Goal: Task Accomplishment & Management: Manage account settings

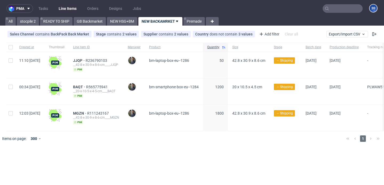
click at [335, 10] on input "text" at bounding box center [342, 8] width 40 height 9
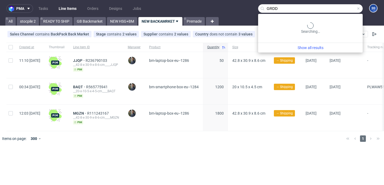
type input "GRDD"
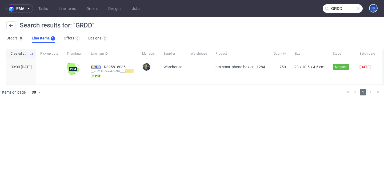
click at [101, 66] on mark "GRDD" at bounding box center [96, 67] width 10 height 4
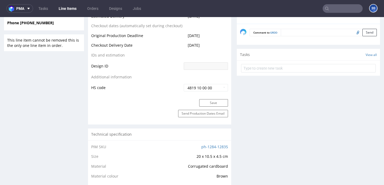
scroll to position [167, 0]
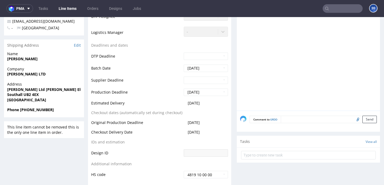
click at [71, 7] on link "Line Items" at bounding box center [67, 8] width 24 height 9
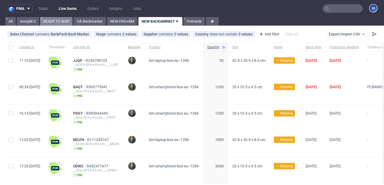
click at [56, 22] on link "READY TO SHIP" at bounding box center [56, 21] width 33 height 9
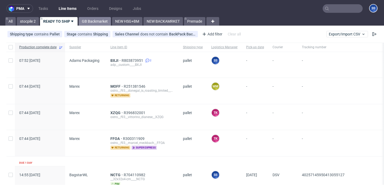
click at [88, 20] on link "GB Backmarket" at bounding box center [95, 21] width 32 height 9
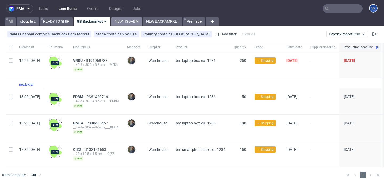
click at [126, 22] on link "NEW HSG+BM" at bounding box center [126, 21] width 30 height 9
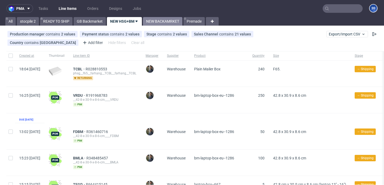
click at [174, 22] on link "NEW BACKAMRKET" at bounding box center [162, 21] width 39 height 9
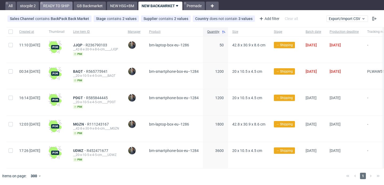
click at [62, 8] on link "READY TO SHIP" at bounding box center [56, 6] width 33 height 9
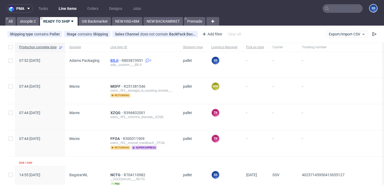
click at [113, 60] on span "BXJI" at bounding box center [115, 60] width 11 height 4
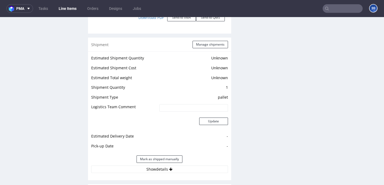
scroll to position [704, 0]
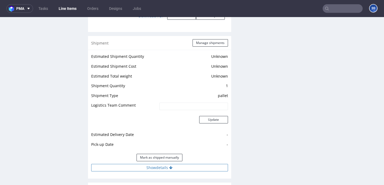
click at [145, 164] on button "Show details" at bounding box center [159, 167] width 137 height 7
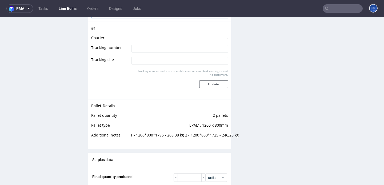
scroll to position [862, 0]
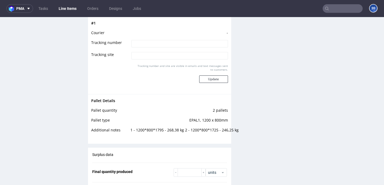
click at [69, 6] on link "Line Items" at bounding box center [67, 8] width 24 height 9
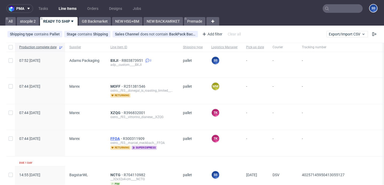
click at [113, 139] on span "FFOA" at bounding box center [116, 138] width 13 height 4
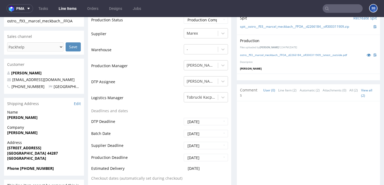
scroll to position [135, 0]
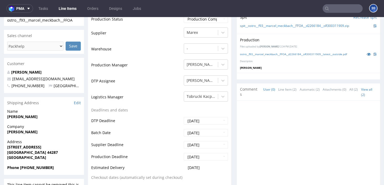
click at [67, 9] on link "Line Items" at bounding box center [67, 8] width 24 height 9
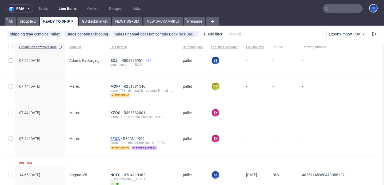
click at [116, 137] on span "FFOA" at bounding box center [116, 138] width 13 height 4
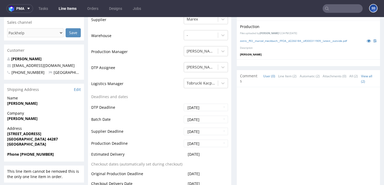
scroll to position [119, 0]
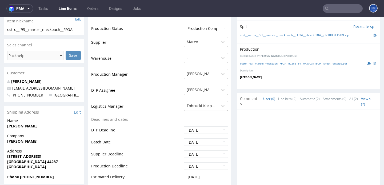
click at [195, 108] on div "Tobrucki Kacper" at bounding box center [206, 104] width 44 height 7
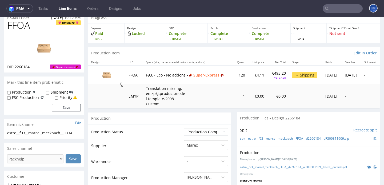
scroll to position [0, 0]
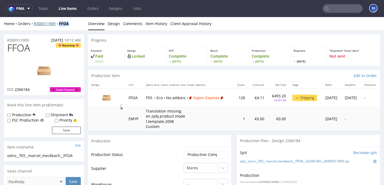
drag, startPoint x: 72, startPoint y: 26, endPoint x: 59, endPoint y: 26, distance: 13.1
click at [59, 26] on div "Home Orders R300311909 FFOA Overview Design Comments Item History Client Approv…" at bounding box center [192, 23] width 384 height 13
copy strong "FFOA"
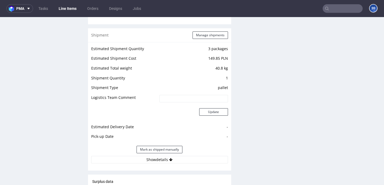
scroll to position [543, 0]
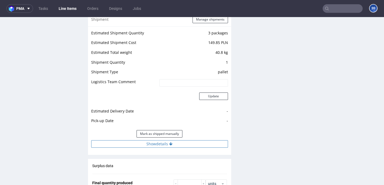
click at [146, 144] on button "Show details" at bounding box center [159, 143] width 137 height 7
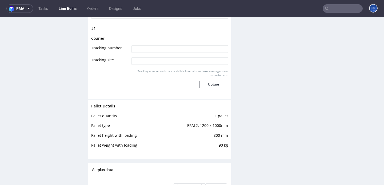
scroll to position [696, 0]
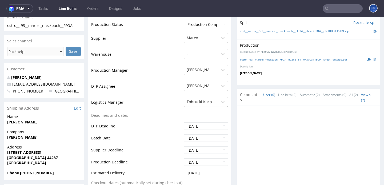
click at [200, 104] on div "Tobrucki Kacper" at bounding box center [201, 102] width 34 height 9
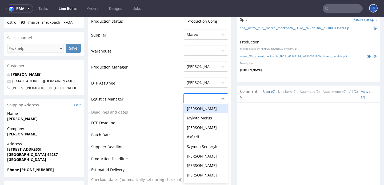
scroll to position [0, 0]
type input "szy"
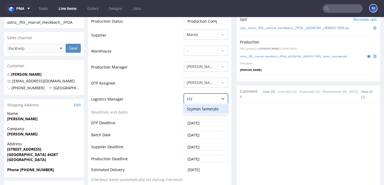
click at [211, 109] on div "Szymon Semeryło" at bounding box center [206, 109] width 44 height 10
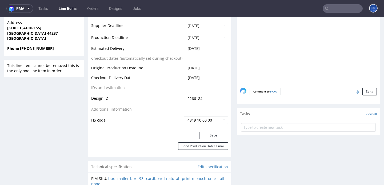
scroll to position [256, 0]
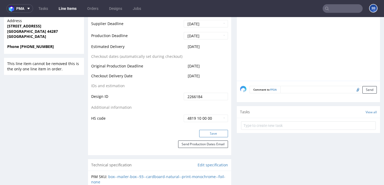
click at [208, 135] on button "Save" at bounding box center [213, 133] width 29 height 7
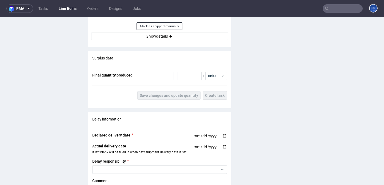
scroll to position [649, 0]
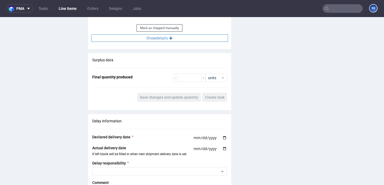
click at [172, 41] on button "Show details" at bounding box center [159, 37] width 137 height 7
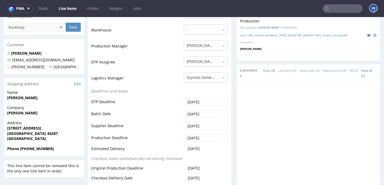
scroll to position [155, 0]
click at [30, 112] on strong "[PERSON_NAME]" at bounding box center [22, 112] width 30 height 5
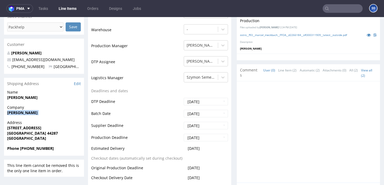
copy strong "[PERSON_NAME]"
click at [33, 133] on strong "Dortmund 44287" at bounding box center [32, 133] width 51 height 5
copy strong "44287"
click at [23, 125] on strong "[STREET_ADDRESS]" at bounding box center [24, 127] width 34 height 5
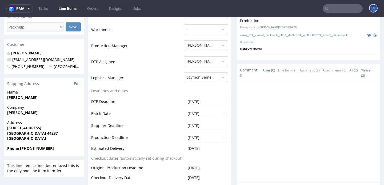
click at [23, 125] on strong "[STREET_ADDRESS]" at bounding box center [24, 127] width 34 height 5
copy strong "[STREET_ADDRESS]"
click at [67, 59] on p "[EMAIL_ADDRESS][DOMAIN_NAME]" at bounding box center [44, 59] width 74 height 5
drag, startPoint x: 67, startPoint y: 59, endPoint x: 17, endPoint y: 62, distance: 50.7
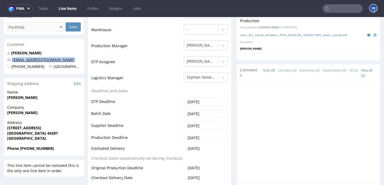
click at [17, 62] on p "[EMAIL_ADDRESS][DOMAIN_NAME]" at bounding box center [44, 59] width 74 height 5
copy link "[EMAIL_ADDRESS][DOMAIN_NAME]"
click at [42, 147] on strong "Phone +491725753061" at bounding box center [30, 148] width 47 height 5
copy strong "491725753061"
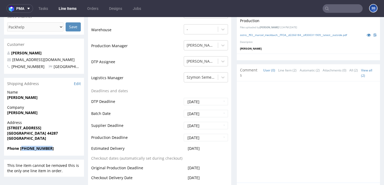
scroll to position [0, 0]
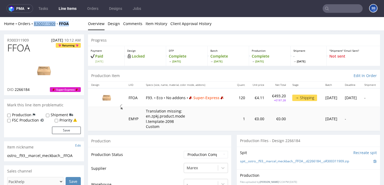
drag, startPoint x: 73, startPoint y: 25, endPoint x: 34, endPoint y: 25, distance: 38.9
click at [34, 25] on div "Home Orders R300311909 FFOA" at bounding box center [44, 23] width 80 height 5
copy div "R300311909 FFOA"
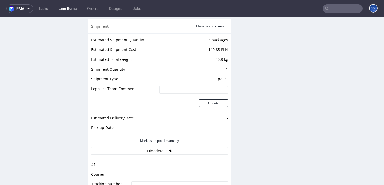
scroll to position [519, 0]
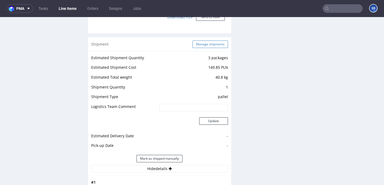
click at [214, 44] on button "Manage shipments" at bounding box center [209, 43] width 35 height 7
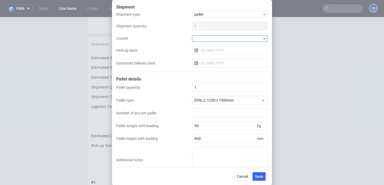
click at [213, 36] on div at bounding box center [230, 38] width 76 height 6
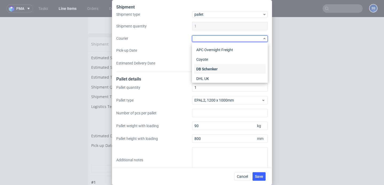
click at [221, 70] on div "DB Schenker" at bounding box center [229, 69] width 71 height 10
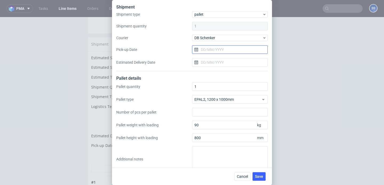
click at [216, 53] on input "Pick-up Date" at bounding box center [230, 49] width 76 height 9
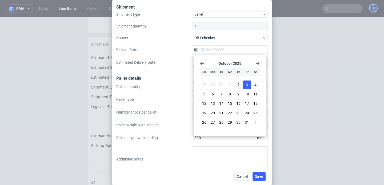
click at [247, 85] on span "3" at bounding box center [247, 84] width 2 height 5
type input "[DATE]"
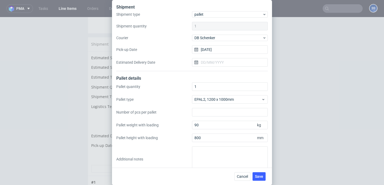
scroll to position [9, 0]
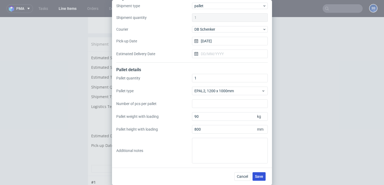
click at [259, 178] on span "Save" at bounding box center [259, 177] width 8 height 4
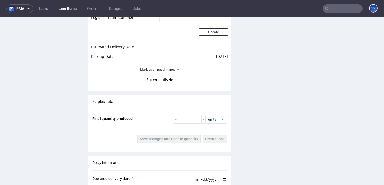
scroll to position [613, 0]
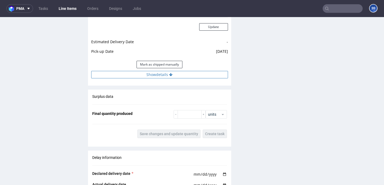
click at [176, 77] on button "Show details" at bounding box center [159, 74] width 137 height 7
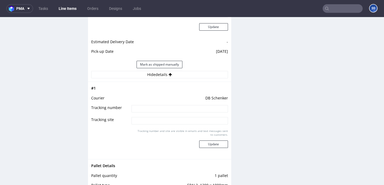
click at [179, 106] on input at bounding box center [179, 108] width 96 height 7
paste input "PLWAW510002639"
type input "PLWAW510002639"
click at [214, 147] on button "Update" at bounding box center [213, 143] width 29 height 7
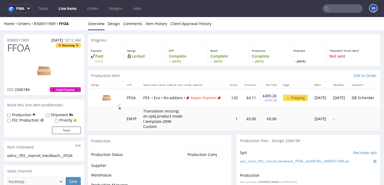
scroll to position [392, 0]
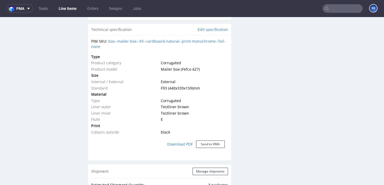
click at [65, 8] on link "Line Items" at bounding box center [67, 8] width 24 height 9
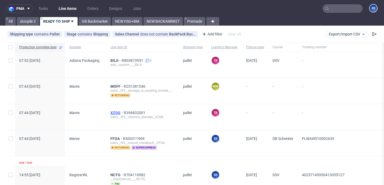
click at [113, 111] on span "XZQG" at bounding box center [116, 113] width 13 height 4
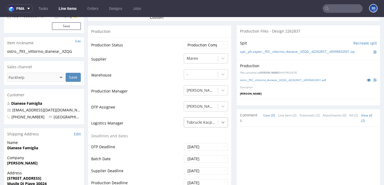
click at [217, 125] on div "Tobrucki Kacper" at bounding box center [206, 120] width 44 height 7
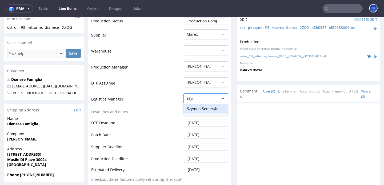
type input "szymo"
click at [203, 109] on div "Szymon Semeryło" at bounding box center [206, 109] width 44 height 10
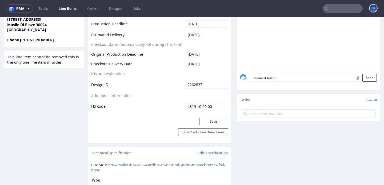
scroll to position [267, 0]
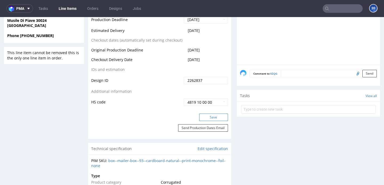
click at [205, 117] on button "Save" at bounding box center [213, 116] width 29 height 7
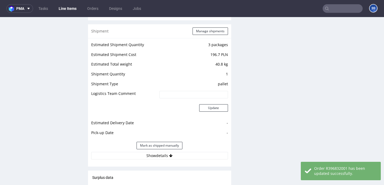
scroll to position [527, 0]
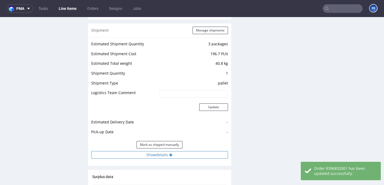
click at [157, 155] on button "Show details" at bounding box center [159, 154] width 137 height 7
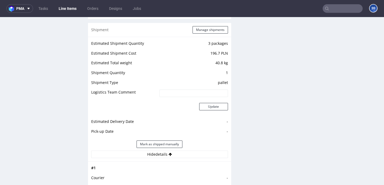
scroll to position [538, 0]
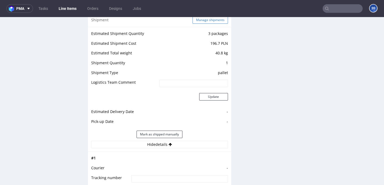
click at [201, 20] on button "Manage shipments" at bounding box center [209, 19] width 35 height 7
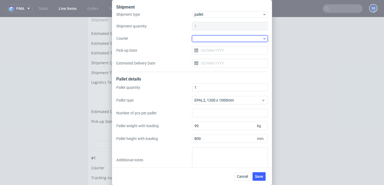
click at [210, 36] on div at bounding box center [230, 38] width 76 height 6
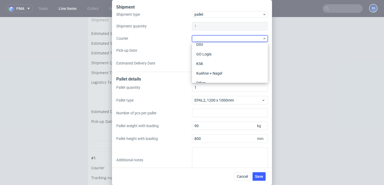
scroll to position [48, 0]
click at [215, 66] on div "Kuehne + Nagel" at bounding box center [229, 69] width 71 height 10
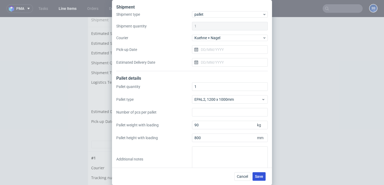
click at [263, 178] on button "Save" at bounding box center [258, 176] width 13 height 9
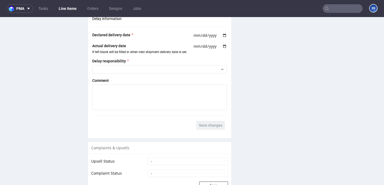
scroll to position [828, 0]
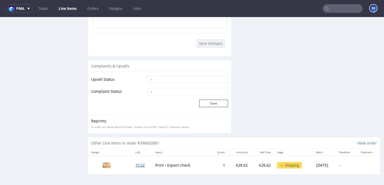
click at [135, 165] on span "TCGZ" at bounding box center [139, 165] width 9 height 5
click at [75, 8] on link "Line Items" at bounding box center [67, 8] width 24 height 9
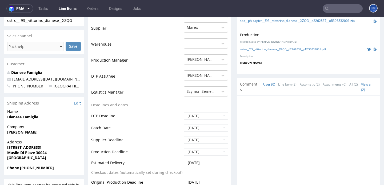
scroll to position [141, 0]
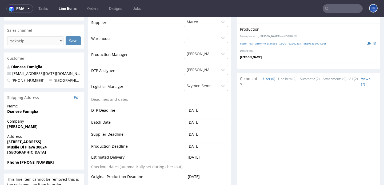
click at [34, 126] on strong "[PERSON_NAME]" at bounding box center [22, 126] width 30 height 5
copy strong "[PERSON_NAME]"
click at [21, 136] on span "Address" at bounding box center [44, 136] width 74 height 5
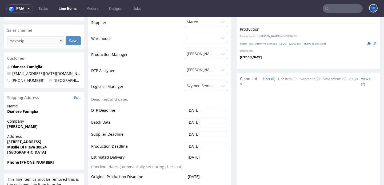
click at [21, 136] on span "Address" at bounding box center [44, 136] width 74 height 5
click at [19, 140] on strong "[STREET_ADDRESS]" at bounding box center [24, 141] width 34 height 5
click at [19, 140] on strong "Via Mincio 39" at bounding box center [24, 141] width 34 height 5
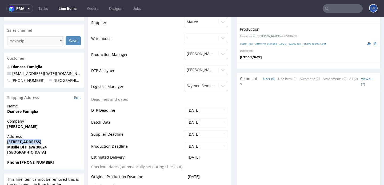
click at [19, 140] on strong "Via Mincio 39" at bounding box center [24, 141] width 34 height 5
copy strong "Via Mincio 39"
click at [12, 148] on strong "Musile Di Piave 30024" at bounding box center [26, 146] width 39 height 5
drag, startPoint x: 8, startPoint y: 148, endPoint x: 34, endPoint y: 148, distance: 26.1
click at [34, 148] on strong "Musile Di Piave 30024" at bounding box center [26, 146] width 39 height 5
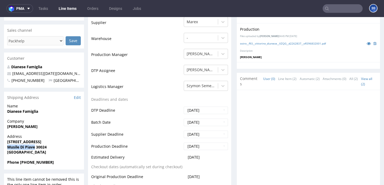
copy strong "Musile Di Piave"
click at [24, 110] on strong "Dianese Famiglia" at bounding box center [22, 111] width 31 height 5
copy strong "Dianese Famiglia"
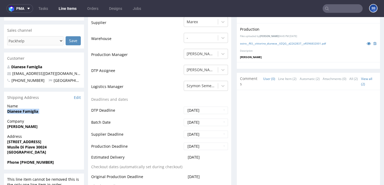
drag, startPoint x: 82, startPoint y: 75, endPoint x: 10, endPoint y: 74, distance: 72.7
click at [10, 74] on div "Dianese Famiglia famigliadianese.since1993@gmail.com +393289568590 Italy" at bounding box center [44, 76] width 80 height 24
copy span "[EMAIL_ADDRESS][DATE][DOMAIN_NAME]"
click at [34, 164] on strong "Phone +393289568590" at bounding box center [30, 162] width 47 height 5
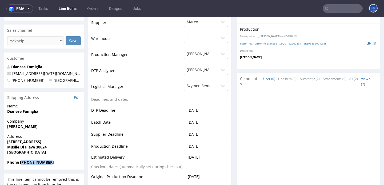
copy strong "393289568590"
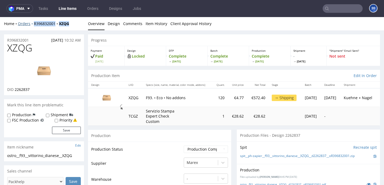
drag, startPoint x: 72, startPoint y: 24, endPoint x: 33, endPoint y: 24, distance: 39.4
click at [33, 24] on div "Home Orders R396832001 XZQG" at bounding box center [44, 23] width 80 height 5
copy div "R396832001 XZQG"
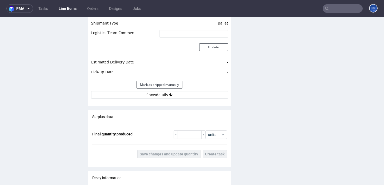
scroll to position [589, 0]
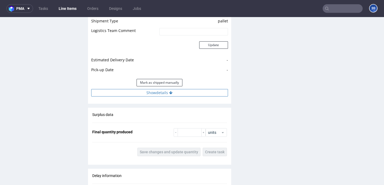
click at [158, 91] on button "Show details" at bounding box center [159, 92] width 137 height 7
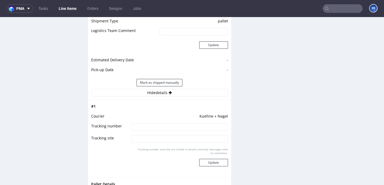
click at [176, 125] on input at bounding box center [179, 126] width 96 height 7
paste input "RWM006599988"
type input "RWM006599988"
click at [216, 163] on button "Update" at bounding box center [213, 162] width 29 height 7
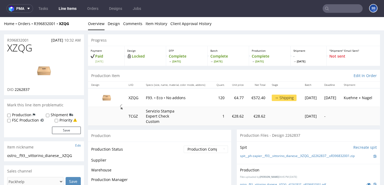
scroll to position [391, 0]
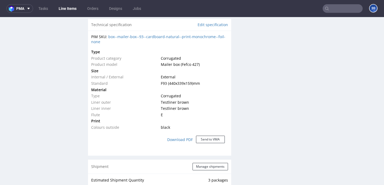
click at [70, 5] on link "Line Items" at bounding box center [67, 8] width 24 height 9
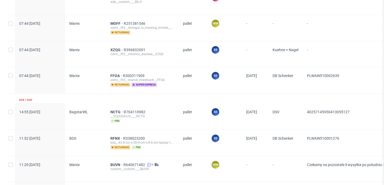
scroll to position [66, 0]
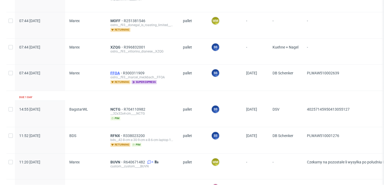
click at [119, 72] on span "FFOA" at bounding box center [116, 73] width 13 height 4
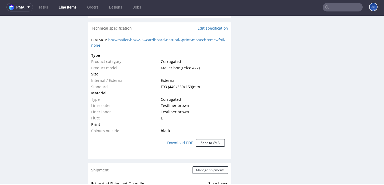
scroll to position [842, 0]
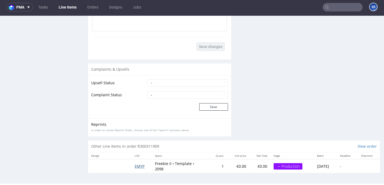
click at [141, 167] on span "EMYP" at bounding box center [140, 166] width 10 height 5
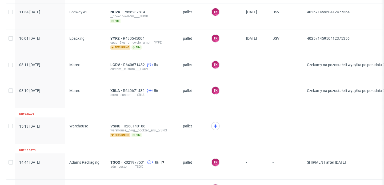
scroll to position [713, 0]
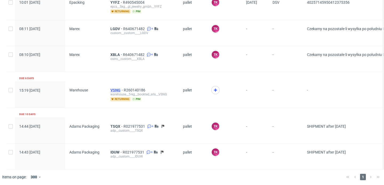
click at [114, 88] on span "VSNG" at bounding box center [116, 90] width 13 height 4
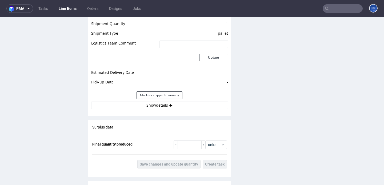
scroll to position [525, 0]
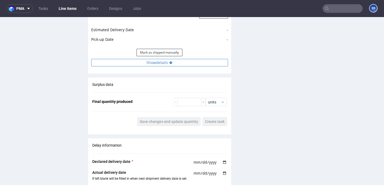
click at [131, 63] on button "Show details" at bounding box center [159, 62] width 137 height 7
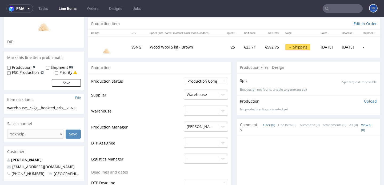
scroll to position [0, 0]
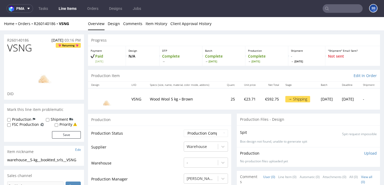
click at [69, 9] on link "Line Items" at bounding box center [67, 8] width 24 height 9
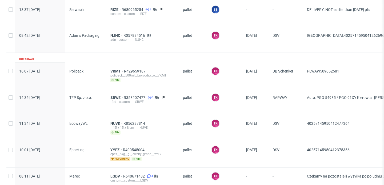
scroll to position [713, 0]
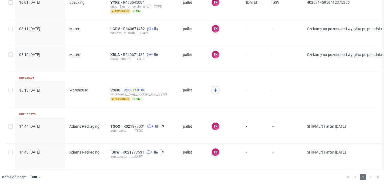
click at [132, 88] on span "R260140186" at bounding box center [135, 90] width 23 height 4
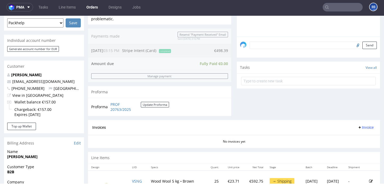
scroll to position [281, 0]
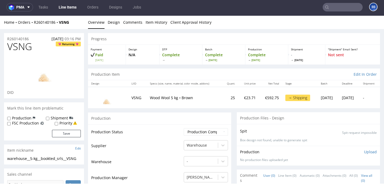
click at [328, 7] on input "text" at bounding box center [342, 7] width 40 height 9
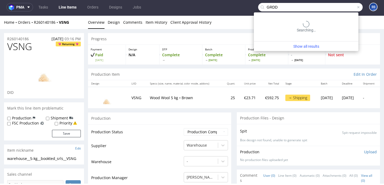
type input "GRDD"
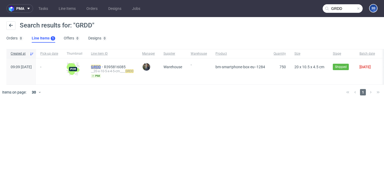
click at [104, 66] on span "GRDD" at bounding box center [97, 67] width 13 height 4
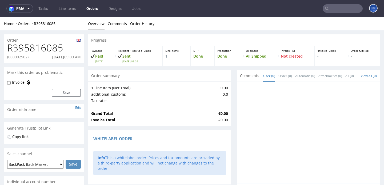
click at [22, 58] on p "(000002902)" at bounding box center [17, 56] width 21 height 5
copy p "000002902"
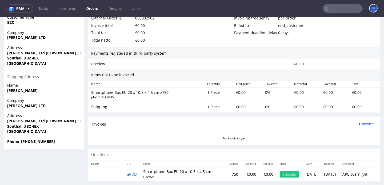
scroll to position [285, 0]
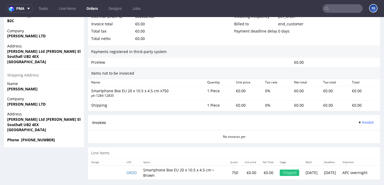
drag, startPoint x: 62, startPoint y: 139, endPoint x: 21, endPoint y: 141, distance: 40.8
click at [21, 141] on span "Phone +44 07438539585" at bounding box center [44, 139] width 74 height 5
copy strong "+44 07438539585"
click at [52, 138] on strong "Phone +44 07438539585" at bounding box center [31, 139] width 48 height 5
drag, startPoint x: 62, startPoint y: 142, endPoint x: 21, endPoint y: 142, distance: 41.3
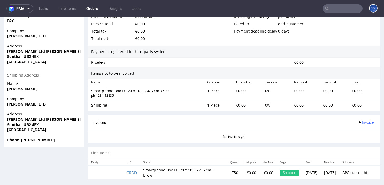
click at [21, 142] on span "Phone +44 07438539585" at bounding box center [44, 139] width 74 height 5
copy strong "+44 07438539585"
click at [71, 10] on link "Line Items" at bounding box center [66, 8] width 23 height 9
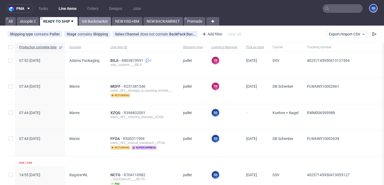
click at [96, 21] on link "GB Backmarket" at bounding box center [95, 21] width 32 height 9
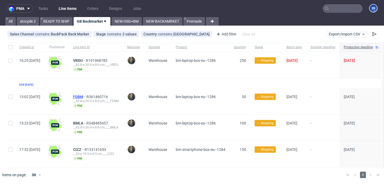
click at [86, 96] on span "FDBM" at bounding box center [79, 97] width 13 height 4
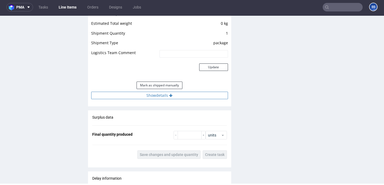
scroll to position [460, 0]
click at [117, 93] on button "Show details" at bounding box center [159, 94] width 137 height 7
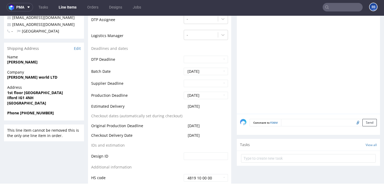
scroll to position [216, 0]
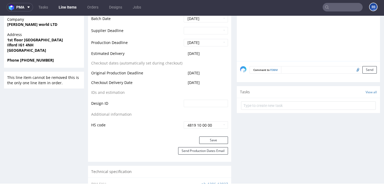
click at [289, 72] on form "Comment to FDBM Send" at bounding box center [312, 70] width 127 height 8
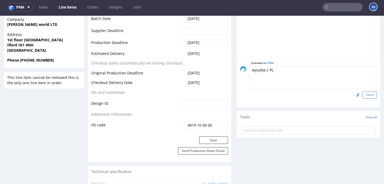
type textarea "wysylka z PL"
click at [366, 95] on button "Send" at bounding box center [369, 94] width 14 height 7
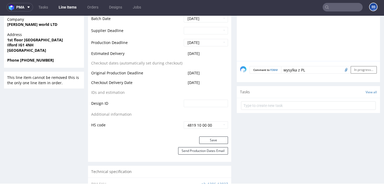
click at [70, 7] on link "Line Items" at bounding box center [67, 7] width 24 height 9
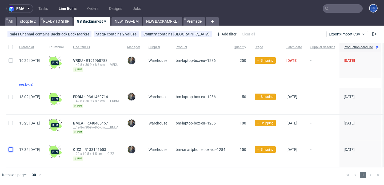
click at [11, 150] on input "checkbox" at bounding box center [11, 149] width 4 height 4
checkbox input "true"
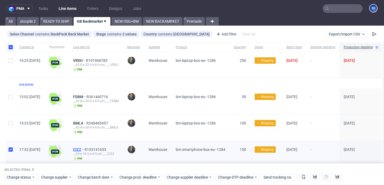
click at [84, 149] on span "CIZZ" at bounding box center [78, 149] width 11 height 4
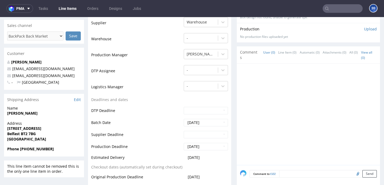
scroll to position [100, 0]
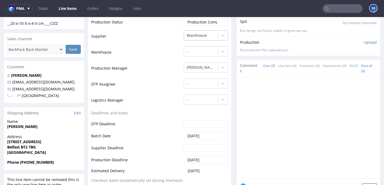
click at [195, 38] on div at bounding box center [200, 35] width 29 height 6
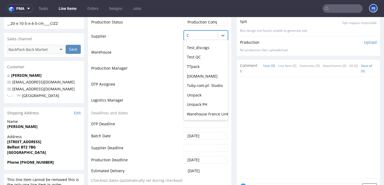
scroll to position [0, 0]
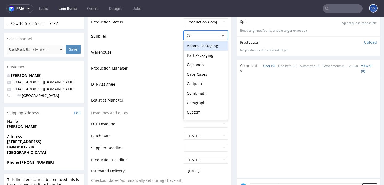
type input "CAP"
click at [214, 46] on div "Caps Cases" at bounding box center [206, 46] width 44 height 10
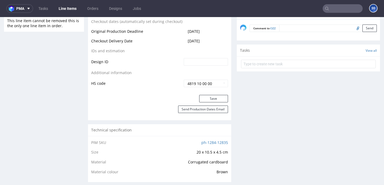
scroll to position [263, 0]
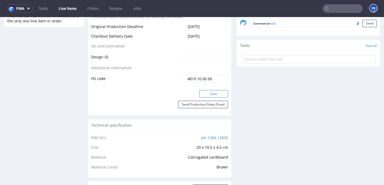
click at [209, 94] on button "Save" at bounding box center [213, 93] width 29 height 7
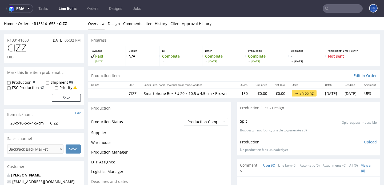
scroll to position [259, 0]
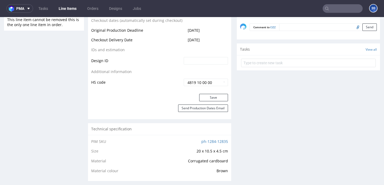
click at [72, 11] on link "Line Items" at bounding box center [67, 8] width 24 height 9
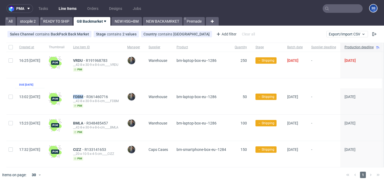
drag, startPoint x: 85, startPoint y: 96, endPoint x: 98, endPoint y: 99, distance: 13.3
click at [98, 99] on div "FDBM R361460716 __42-8-x-30-9-x-8-6-cm____FDBM pim" at bounding box center [96, 101] width 54 height 26
copy div "FDBM R361460716 __42-8-"
click at [86, 96] on span "FDBM" at bounding box center [79, 97] width 13 height 4
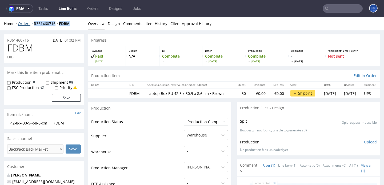
drag, startPoint x: 73, startPoint y: 25, endPoint x: 31, endPoint y: 24, distance: 41.8
click at [31, 24] on div "Home Orders R361460716 FDBM" at bounding box center [44, 23] width 80 height 5
copy div "R361460716 FDBM"
click at [71, 11] on link "Line Items" at bounding box center [67, 8] width 24 height 9
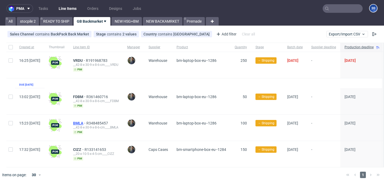
click at [86, 123] on span "BMLA" at bounding box center [79, 123] width 13 height 4
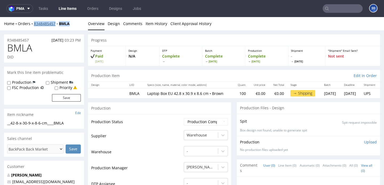
drag, startPoint x: 73, startPoint y: 26, endPoint x: 34, endPoint y: 24, distance: 39.5
click at [34, 24] on div "Home Orders R348485457 BMLA Overview Design Comments Item History Client Approv…" at bounding box center [192, 23] width 384 height 13
copy div "R348485457 BMLA"
click at [66, 11] on link "Line Items" at bounding box center [67, 8] width 24 height 9
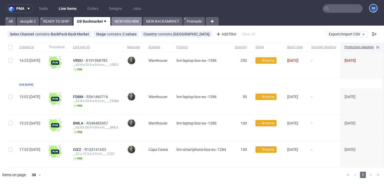
click at [133, 21] on link "NEW HSG+BM" at bounding box center [126, 21] width 30 height 9
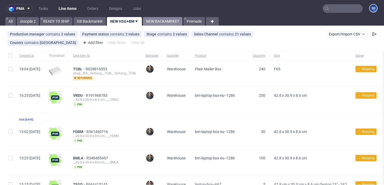
click at [166, 20] on link "NEW BACKAMRKET" at bounding box center [162, 21] width 39 height 9
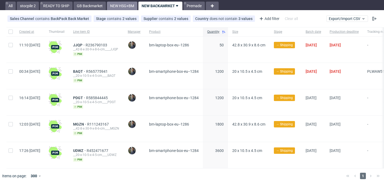
click at [112, 6] on link "NEW HSG+BM" at bounding box center [122, 6] width 30 height 9
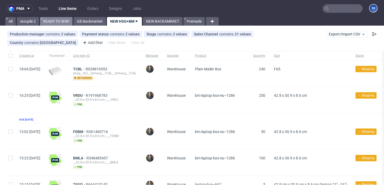
click at [65, 22] on link "READY TO SHIP" at bounding box center [56, 21] width 33 height 9
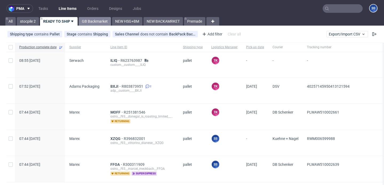
click at [90, 23] on link "GB Backmarket" at bounding box center [95, 21] width 32 height 9
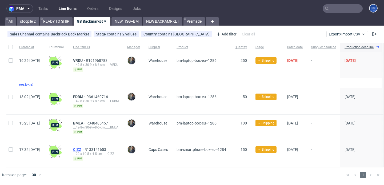
click at [84, 148] on span "CIZZ" at bounding box center [78, 149] width 11 height 4
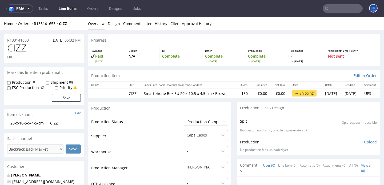
click at [337, 8] on input "text" at bounding box center [342, 8] width 40 height 9
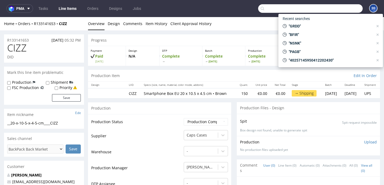
paste input "SBWE"
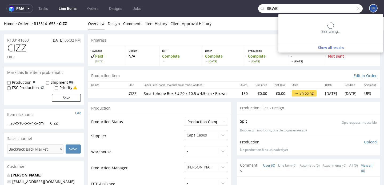
type input "SBWE"
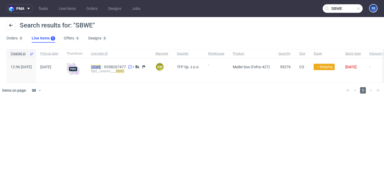
click at [101, 66] on mark "SBWE" at bounding box center [96, 67] width 10 height 4
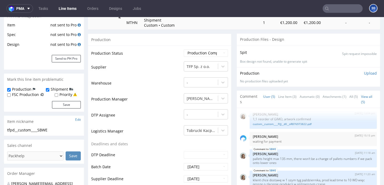
scroll to position [139, 0]
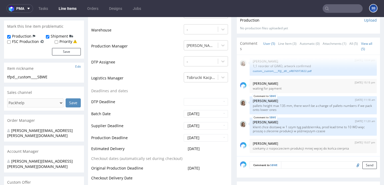
click at [68, 7] on link "Line Items" at bounding box center [67, 8] width 24 height 9
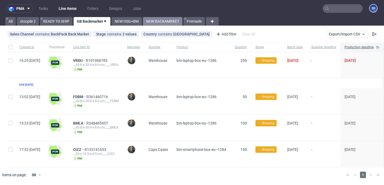
click at [164, 20] on link "NEW BACKAMRKET" at bounding box center [162, 21] width 39 height 9
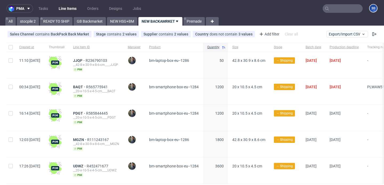
scroll to position [15, 0]
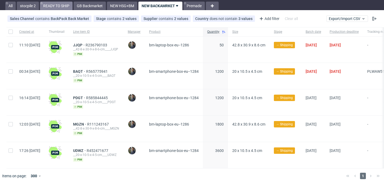
click at [61, 6] on link "READY TO SHIP" at bounding box center [56, 6] width 33 height 9
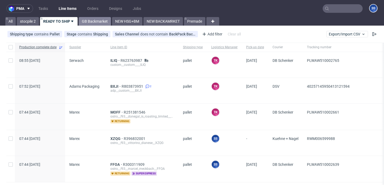
click at [103, 22] on link "GB Backmarket" at bounding box center [95, 21] width 32 height 9
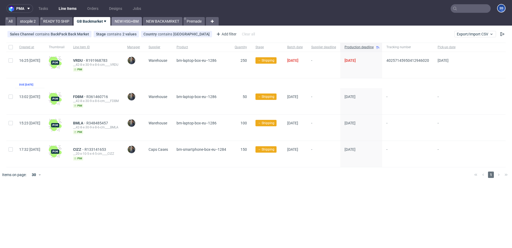
click at [129, 21] on link "NEW HSG+BM" at bounding box center [126, 21] width 30 height 9
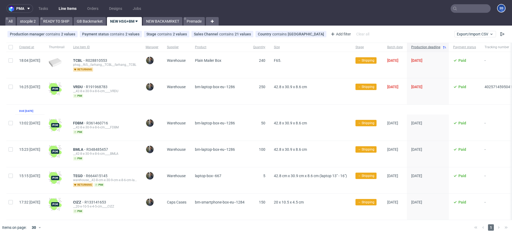
click at [66, 7] on link "Line Items" at bounding box center [67, 8] width 24 height 9
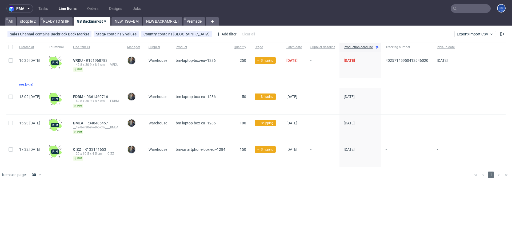
click at [47, 24] on link "READY TO SHIP" at bounding box center [56, 21] width 33 height 9
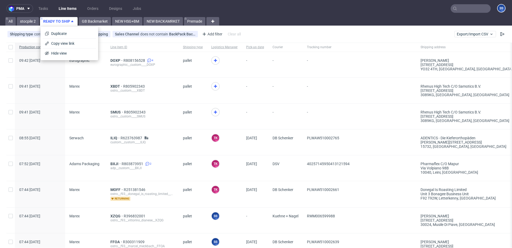
click at [95, 89] on span "Marex" at bounding box center [85, 90] width 33 height 13
click at [98, 21] on link "GB Backmarket" at bounding box center [95, 21] width 32 height 9
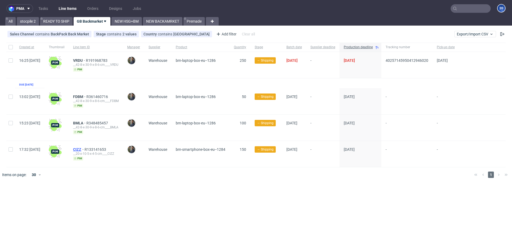
click at [84, 149] on span "CIZZ" at bounding box center [78, 149] width 11 height 4
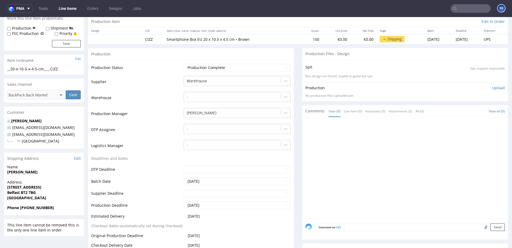
scroll to position [54, 0]
click at [24, 173] on strong "Philip Drummond" at bounding box center [22, 171] width 30 height 5
copy strong "Philip Drummond"
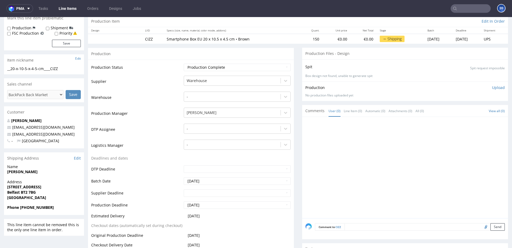
click at [27, 185] on strong "128C Great Victoria Street" at bounding box center [24, 186] width 34 height 5
copy strong "128C Great Victoria Street"
click at [15, 185] on strong "Belfast BT2 7BG" at bounding box center [21, 192] width 29 height 5
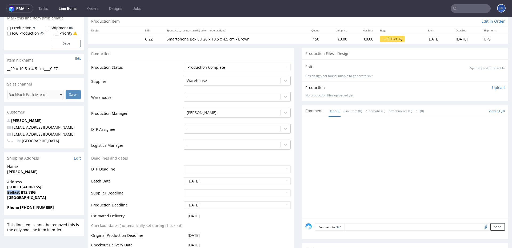
click at [15, 185] on strong "Belfast BT2 7BG" at bounding box center [21, 192] width 29 height 5
copy strong "Belfast"
drag, startPoint x: 22, startPoint y: 192, endPoint x: 119, endPoint y: 118, distance: 122.2
click at [50, 185] on span "Belfast BT2 7BG" at bounding box center [44, 192] width 74 height 5
copy strong "BT2 7BG"
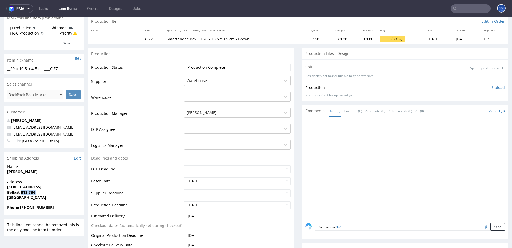
drag, startPoint x: 60, startPoint y: 136, endPoint x: 13, endPoint y: 136, distance: 46.9
click at [13, 136] on p "marketplaces@sellmycell.co.uk" at bounding box center [44, 134] width 74 height 5
copy link "marketplaces@sellmycell.co.uk"
drag, startPoint x: 20, startPoint y: 209, endPoint x: 113, endPoint y: 163, distance: 103.8
click at [69, 185] on span "Phone +44 7480 237993" at bounding box center [44, 207] width 74 height 5
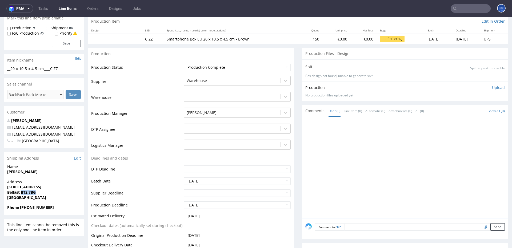
copy strong "+44 7480 237993"
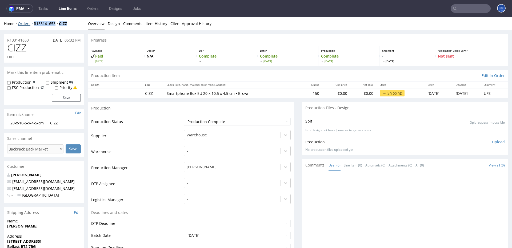
drag, startPoint x: 70, startPoint y: 25, endPoint x: 31, endPoint y: 24, distance: 38.4
click at [31, 24] on div "Home Orders R133141653 CIZZ" at bounding box center [44, 23] width 80 height 5
copy div "R133141653 CIZZ"
click at [74, 10] on link "Line Items" at bounding box center [67, 8] width 24 height 9
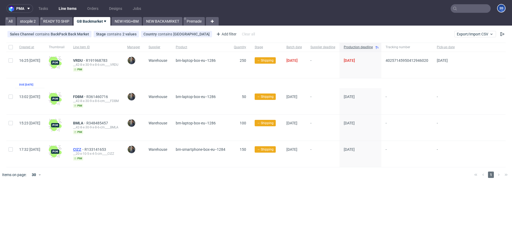
click at [84, 148] on span "CIZZ" at bounding box center [78, 149] width 11 height 4
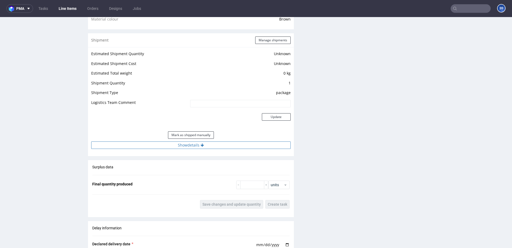
scroll to position [412, 0]
click at [219, 145] on button "Show details" at bounding box center [190, 143] width 199 height 7
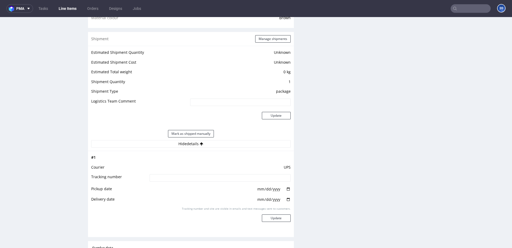
click at [206, 179] on input at bounding box center [219, 177] width 141 height 7
paste input "1Z5A15806896881853"
type input "1Z5A15806896881853"
click at [271, 185] on button "Update" at bounding box center [276, 217] width 29 height 7
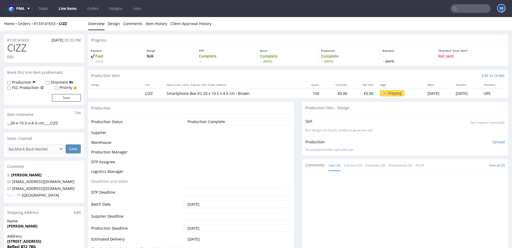
scroll to position [340, 0]
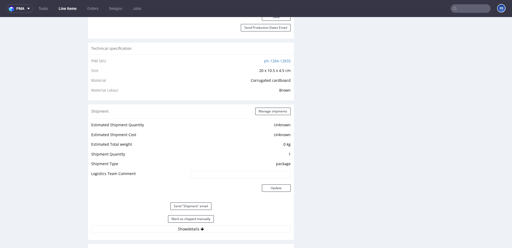
click at [67, 9] on link "Line Items" at bounding box center [67, 8] width 24 height 9
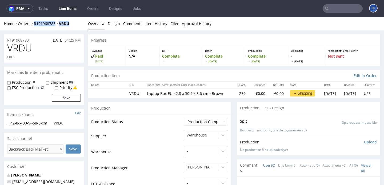
click at [68, 9] on link "Line Items" at bounding box center [67, 8] width 24 height 9
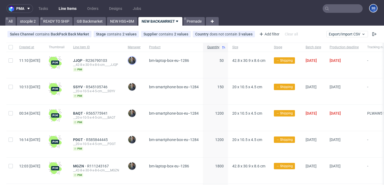
scroll to position [42, 0]
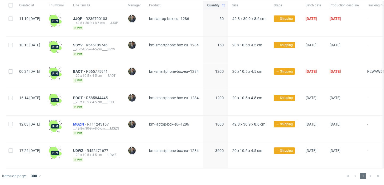
click at [87, 122] on span "MGZN" at bounding box center [80, 124] width 14 height 4
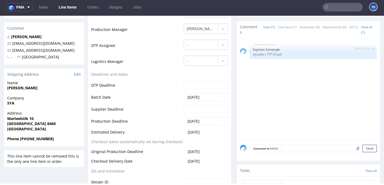
scroll to position [137, 0]
click at [25, 88] on strong "[PERSON_NAME]" at bounding box center [22, 87] width 30 height 5
click at [13, 101] on strong "SYA" at bounding box center [10, 102] width 7 height 5
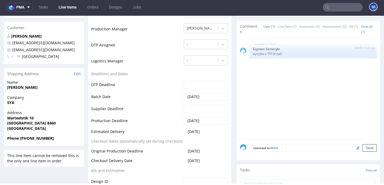
click at [13, 101] on strong "SYA" at bounding box center [10, 102] width 7 height 5
click at [7, 102] on strong "SYA" at bounding box center [10, 102] width 7 height 5
copy strong "SYA"
click at [27, 88] on strong "[PERSON_NAME]" at bounding box center [22, 87] width 30 height 5
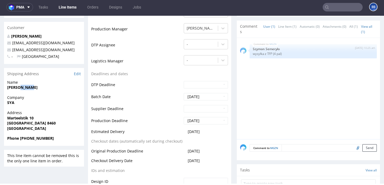
click at [27, 88] on strong "[PERSON_NAME]" at bounding box center [22, 87] width 30 height 5
copy strong "[PERSON_NAME]"
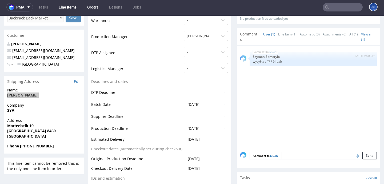
scroll to position [0, 0]
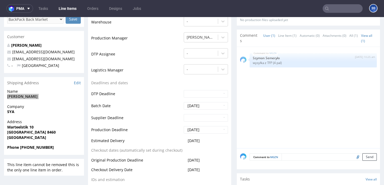
click at [70, 9] on link "Line Items" at bounding box center [67, 8] width 24 height 9
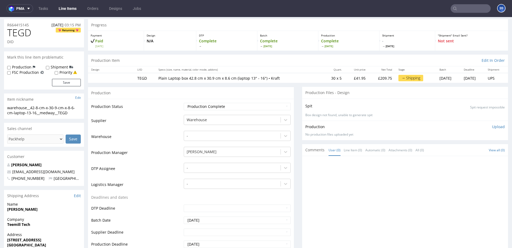
scroll to position [14, 0]
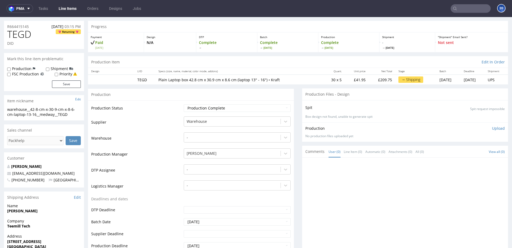
click at [64, 9] on link "Line Items" at bounding box center [67, 8] width 24 height 9
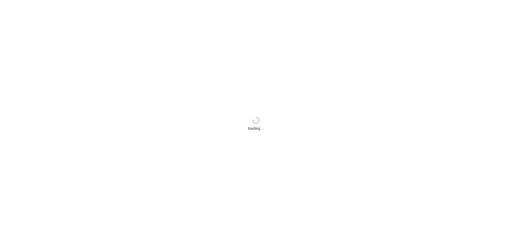
click at [64, 9] on div "loading ..." at bounding box center [256, 124] width 512 height 248
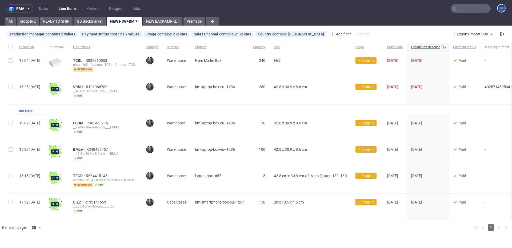
click at [84, 202] on span "CIZZ" at bounding box center [78, 202] width 11 height 4
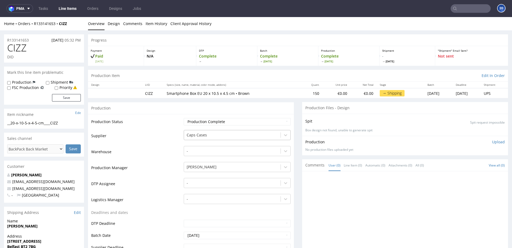
click at [213, 134] on div at bounding box center [231, 135] width 91 height 6
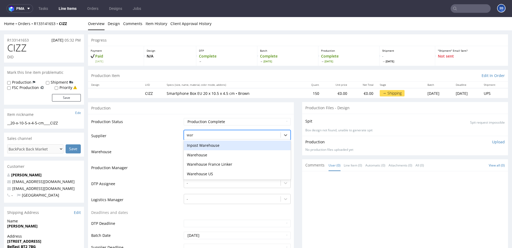
type input "ware"
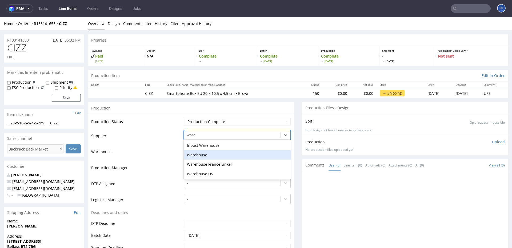
click at [210, 152] on div "Warehouse" at bounding box center [237, 155] width 107 height 10
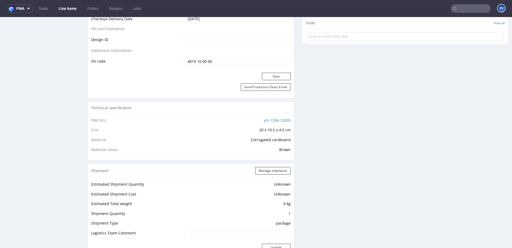
scroll to position [281, 0]
click at [274, 75] on button "Save" at bounding box center [276, 75] width 29 height 7
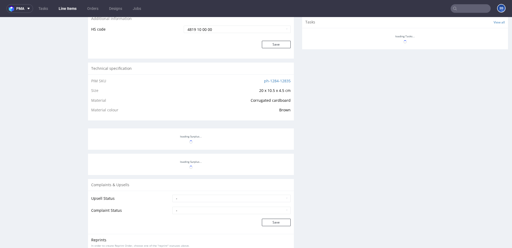
click at [67, 8] on link "Line Items" at bounding box center [67, 8] width 24 height 9
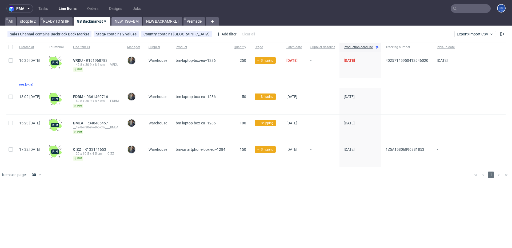
click at [132, 21] on link "NEW HSG+BM" at bounding box center [126, 21] width 30 height 9
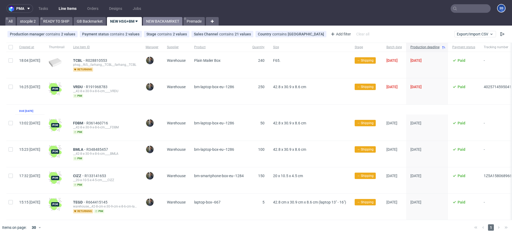
click at [154, 23] on link "NEW BACKAMRKET" at bounding box center [162, 21] width 39 height 9
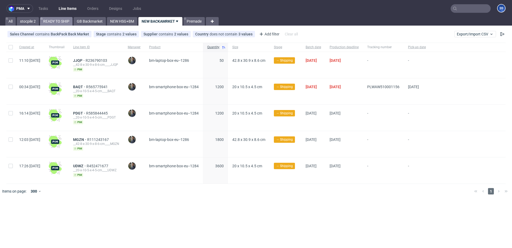
click at [54, 22] on link "READY TO SHIP" at bounding box center [56, 21] width 33 height 9
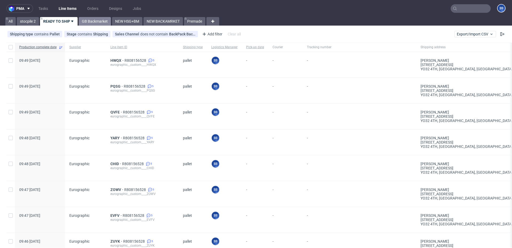
click at [103, 24] on link "GB Backmarket" at bounding box center [95, 21] width 32 height 9
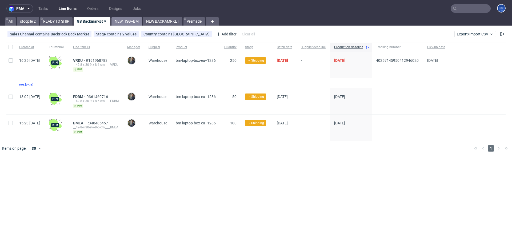
click at [123, 25] on link "NEW HSG+BM" at bounding box center [126, 21] width 30 height 9
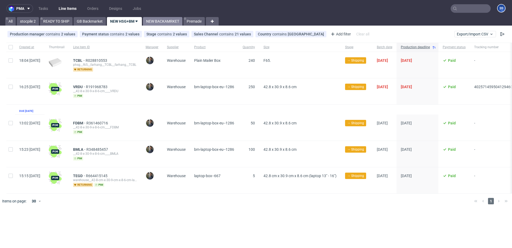
click at [164, 19] on link "NEW BACKAMRKET" at bounding box center [162, 21] width 39 height 9
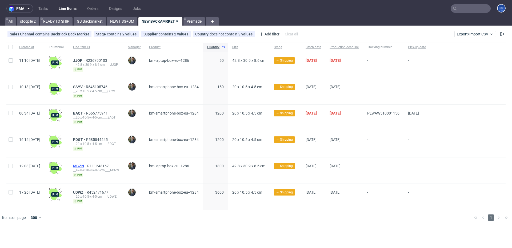
click at [87, 166] on span "MGZN" at bounding box center [80, 166] width 14 height 4
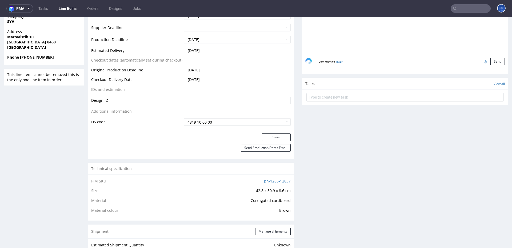
scroll to position [183, 0]
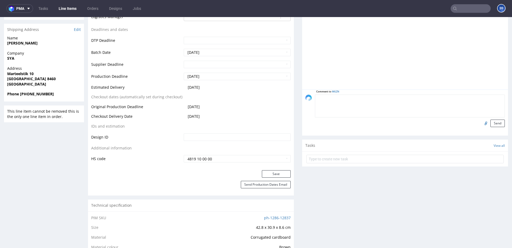
click at [370, 98] on textarea at bounding box center [410, 106] width 190 height 23
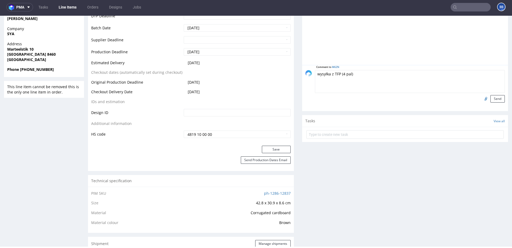
scroll to position [199, 0]
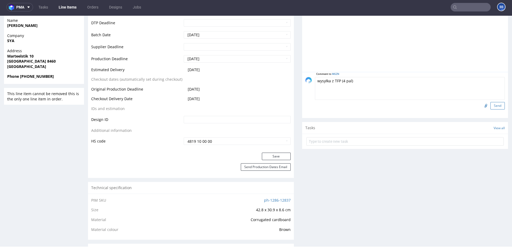
type textarea "wysyłka z TFP (4 pal)"
click at [494, 106] on button "Send" at bounding box center [497, 105] width 14 height 7
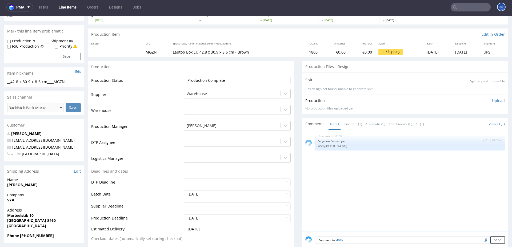
scroll to position [36, 0]
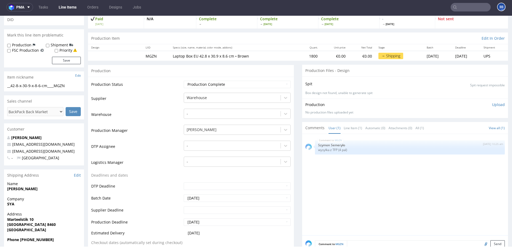
click at [54, 153] on div "Adham Wanis whitelabel@packhelp.com marketplaces@sya.be - Belgium" at bounding box center [44, 150] width 80 height 30
drag, startPoint x: 54, startPoint y: 153, endPoint x: 117, endPoint y: 52, distance: 118.8
click at [13, 151] on p "marketplaces@sya.be" at bounding box center [44, 151] width 74 height 5
copy link "[EMAIL_ADDRESS][DOMAIN_NAME]"
click at [14, 220] on strong "Marteelstik 10" at bounding box center [20, 219] width 26 height 5
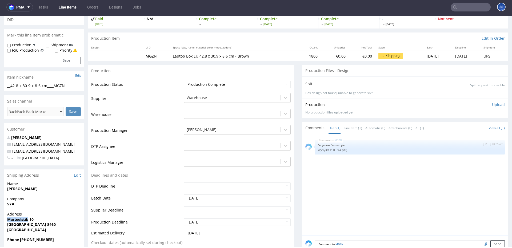
click at [14, 220] on strong "Marteelstik 10" at bounding box center [20, 219] width 26 height 5
click at [17, 224] on strong "[GEOGRAPHIC_DATA] 8460" at bounding box center [31, 224] width 48 height 5
copy strong "OUDENBURG"
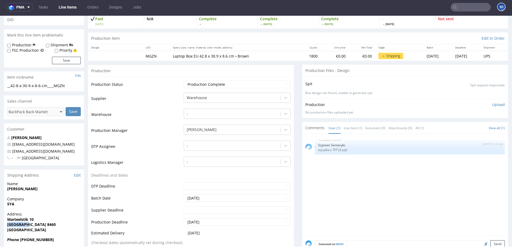
scroll to position [31, 0]
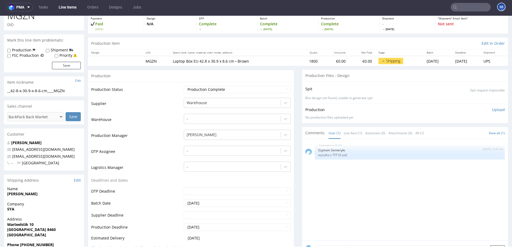
click at [11, 224] on strong "Marteelstik 10" at bounding box center [20, 224] width 26 height 5
copy strong "Marteelstik 10"
drag, startPoint x: 59, startPoint y: 156, endPoint x: 8, endPoint y: 156, distance: 51.2
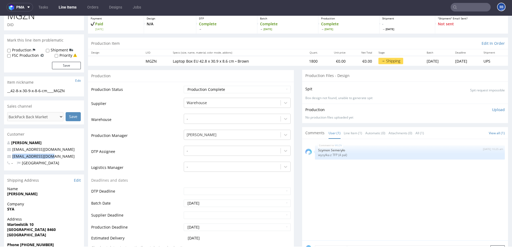
click at [8, 156] on p "[EMAIL_ADDRESS][DOMAIN_NAME]" at bounding box center [44, 156] width 74 height 5
copy span "[EMAIL_ADDRESS][DOMAIN_NAME]"
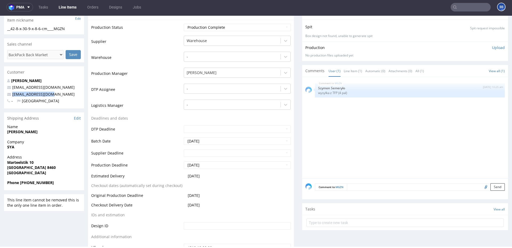
scroll to position [99, 0]
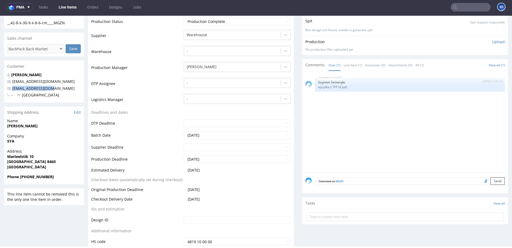
drag, startPoint x: 59, startPoint y: 177, endPoint x: 20, endPoint y: 178, distance: 38.6
click at [19, 178] on span "Phone [PHONE_NUMBER]" at bounding box center [44, 176] width 74 height 5
copy strong "+32 0478304549"
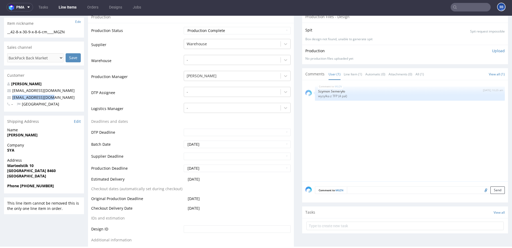
scroll to position [0, 0]
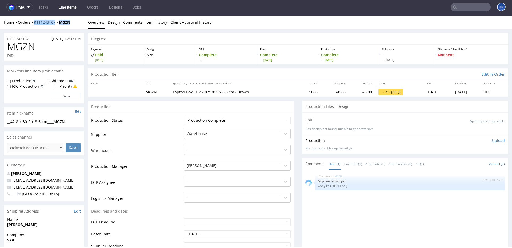
drag, startPoint x: 73, startPoint y: 21, endPoint x: 34, endPoint y: 23, distance: 39.2
click at [34, 23] on div "Home Orders R111243167 MGZN" at bounding box center [44, 22] width 80 height 5
copy div "R111243167 MGZN"
click at [72, 24] on div "Home Orders R111243167 MGZN" at bounding box center [44, 22] width 80 height 5
drag, startPoint x: 72, startPoint y: 24, endPoint x: 36, endPoint y: 25, distance: 35.7
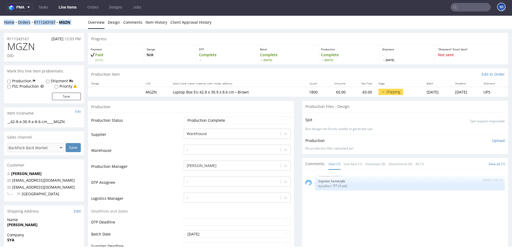
click at [36, 25] on div "Home Orders R111243167 MGZN" at bounding box center [44, 22] width 80 height 5
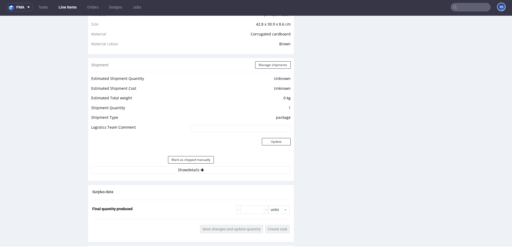
scroll to position [371, 0]
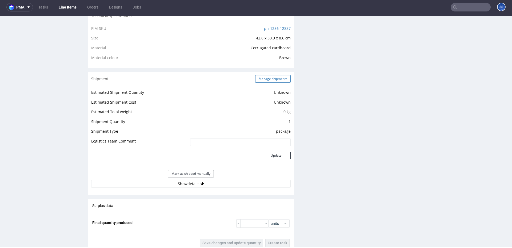
click at [265, 78] on button "Manage shipments" at bounding box center [272, 78] width 35 height 7
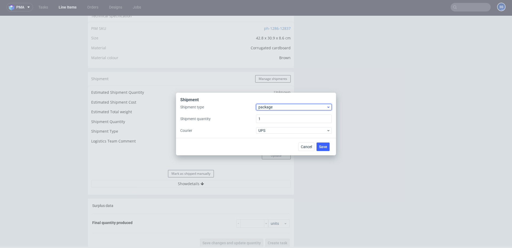
click at [271, 107] on span "package" at bounding box center [292, 106] width 68 height 5
click at [273, 117] on div "pallet" at bounding box center [293, 118] width 71 height 10
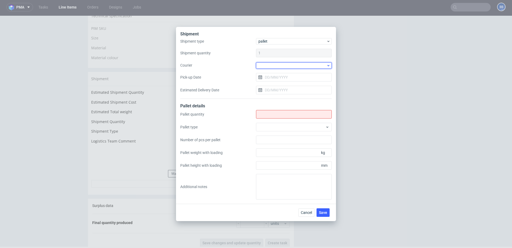
click at [271, 65] on div at bounding box center [294, 65] width 76 height 6
click at [279, 91] on div "DB Schenker" at bounding box center [293, 91] width 71 height 10
click at [273, 74] on input "Pick-up Date" at bounding box center [294, 77] width 76 height 9
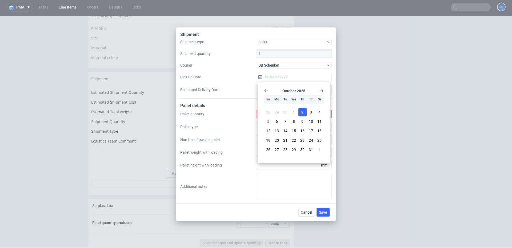
click at [302, 113] on span "2" at bounding box center [302, 111] width 2 height 5
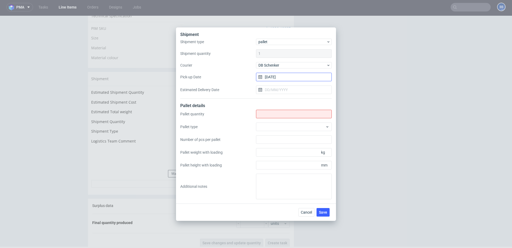
click at [269, 74] on input "[DATE]" at bounding box center [294, 77] width 76 height 9
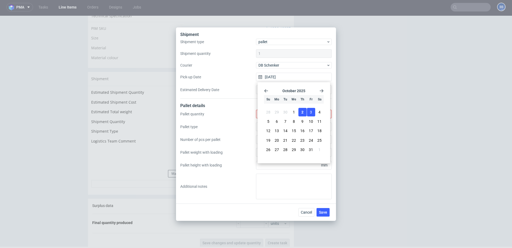
click at [312, 111] on button "3" at bounding box center [311, 112] width 8 height 9
type input "[DATE]"
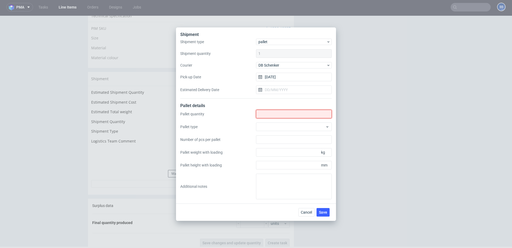
click at [273, 113] on input "Shipment type" at bounding box center [294, 114] width 76 height 9
type input "4"
click at [322, 214] on span "Save" at bounding box center [323, 212] width 8 height 4
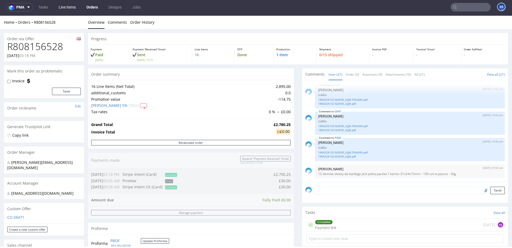
click at [73, 8] on link "Line Items" at bounding box center [66, 7] width 23 height 9
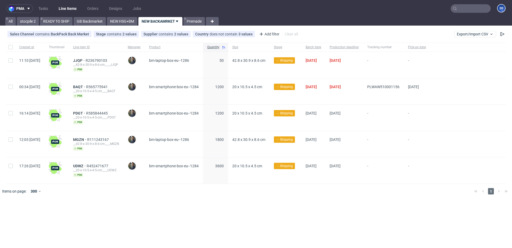
click at [55, 26] on div "pma Tasks Line Items Orders Designs Jobs SS All stocpile 2 READY TO SHIP GB Bac…" at bounding box center [256, 124] width 512 height 248
click at [56, 24] on link "READY TO SHIP" at bounding box center [56, 21] width 33 height 9
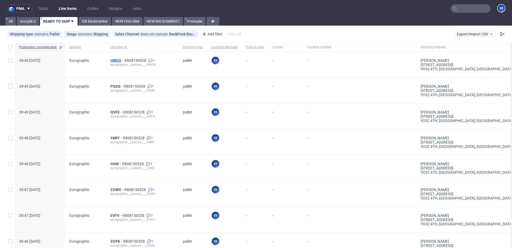
click at [112, 62] on span "HWQX" at bounding box center [117, 60] width 14 height 4
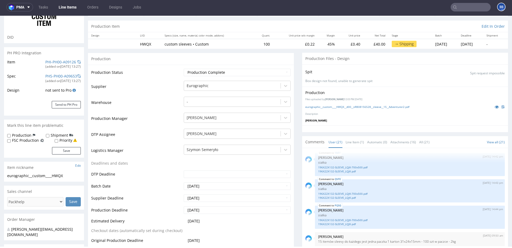
scroll to position [48, 0]
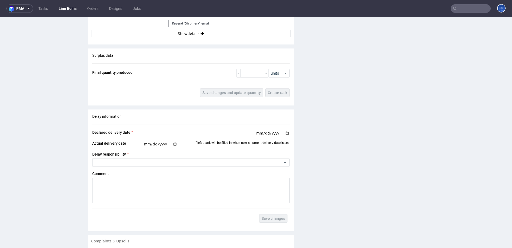
scroll to position [544, 0]
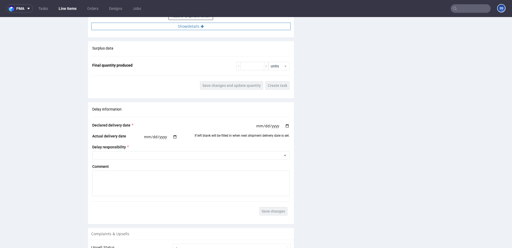
click at [188, 29] on button "Show details" at bounding box center [190, 26] width 199 height 7
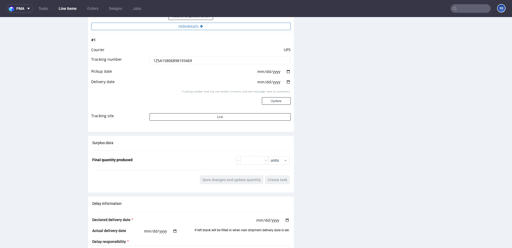
scroll to position [542, 0]
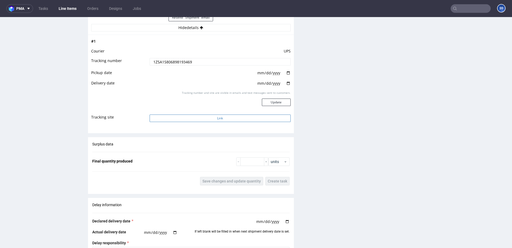
click at [215, 117] on button "Link" at bounding box center [219, 118] width 141 height 7
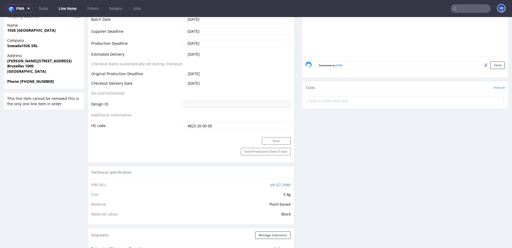
scroll to position [0, 0]
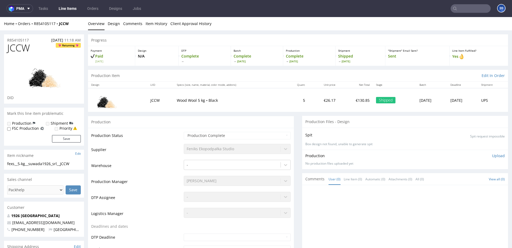
click at [70, 10] on link "Line Items" at bounding box center [67, 8] width 24 height 9
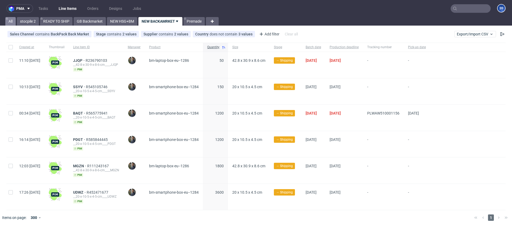
click at [13, 21] on link "All" at bounding box center [10, 21] width 10 height 9
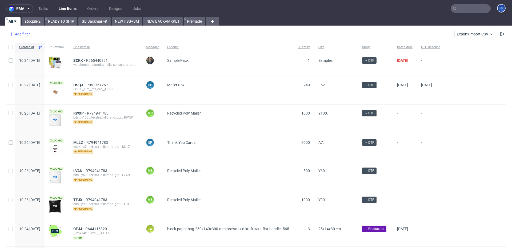
click at [22, 33] on div "Add filter" at bounding box center [18, 34] width 23 height 9
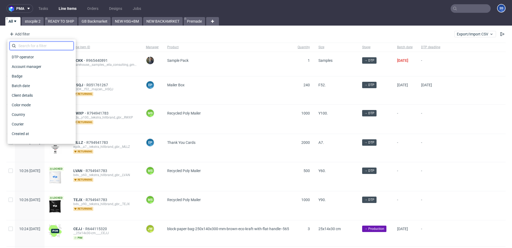
click at [34, 49] on input "text" at bounding box center [42, 46] width 64 height 9
click at [137, 35] on div "Add filter Hide filters Clear all Export/Import CSV" at bounding box center [256, 34] width 512 height 13
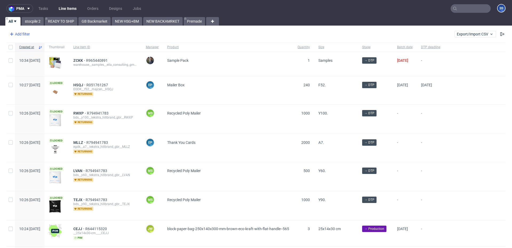
click at [25, 36] on div "Add filter" at bounding box center [18, 34] width 23 height 9
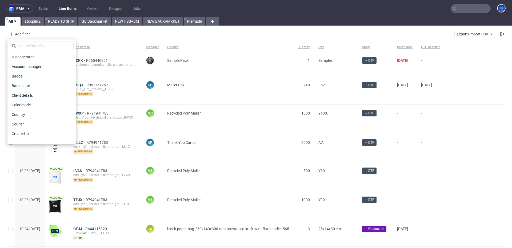
click at [58, 34] on div "Add filter Hide filters Clear all Export/Import CSV" at bounding box center [256, 34] width 512 height 13
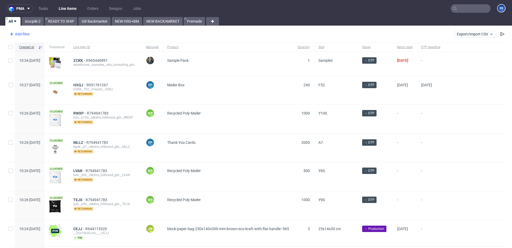
click at [24, 35] on div "Add filter" at bounding box center [18, 34] width 23 height 9
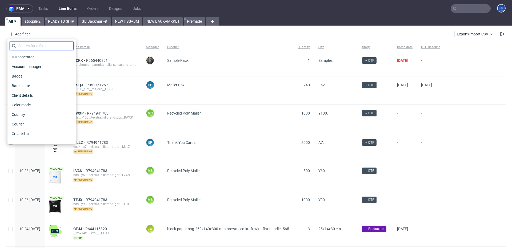
click at [35, 46] on input "text" at bounding box center [42, 46] width 64 height 9
type input "pro"
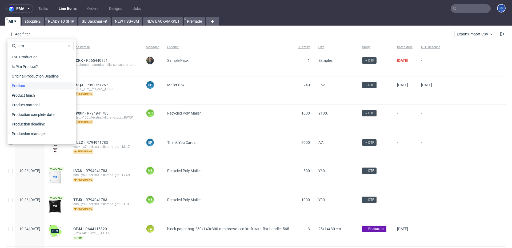
click at [30, 88] on div "Product" at bounding box center [42, 85] width 64 height 7
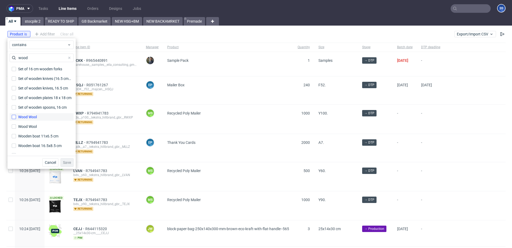
type input "wood"
drag, startPoint x: 15, startPoint y: 118, endPoint x: 13, endPoint y: 126, distance: 8.0
click at [15, 118] on input "Wood Wool" at bounding box center [14, 117] width 4 height 4
checkbox input "true"
drag, startPoint x: 13, startPoint y: 126, endPoint x: 43, endPoint y: 148, distance: 37.5
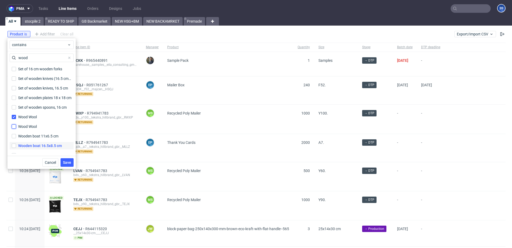
click at [14, 126] on input "Wood Wool" at bounding box center [14, 126] width 4 height 4
checkbox input "true"
click at [64, 161] on span "Save" at bounding box center [67, 163] width 8 height 4
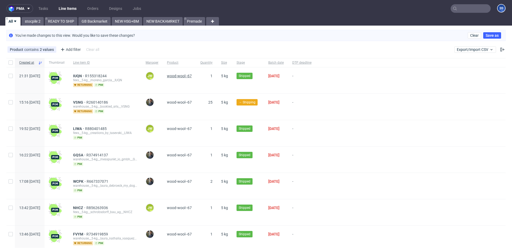
click at [192, 76] on span "wood-wool--67" at bounding box center [179, 76] width 25 height 4
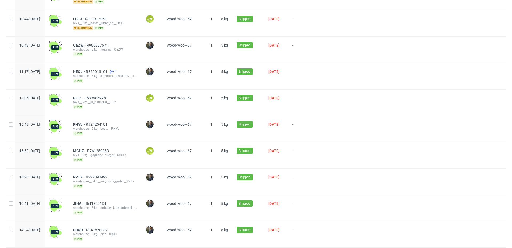
scroll to position [531, 0]
click at [84, 98] on span "BILC" at bounding box center [78, 98] width 11 height 4
click at [84, 99] on span "BILC" at bounding box center [78, 98] width 11 height 4
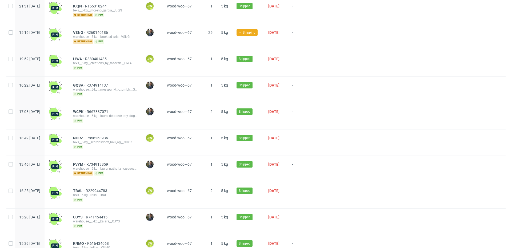
scroll to position [67, 0]
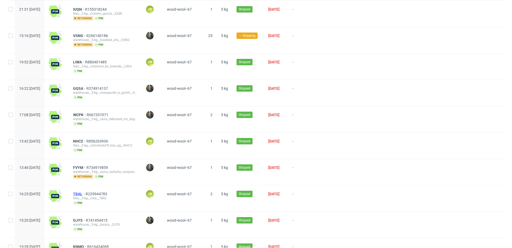
click at [86, 192] on span "TBAL" at bounding box center [79, 194] width 13 height 4
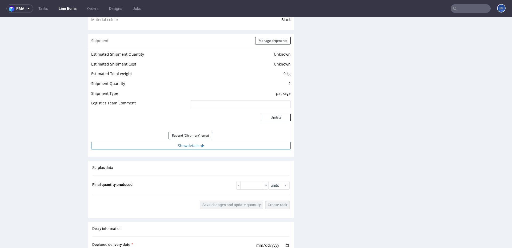
click at [196, 145] on button "Show details" at bounding box center [190, 145] width 199 height 7
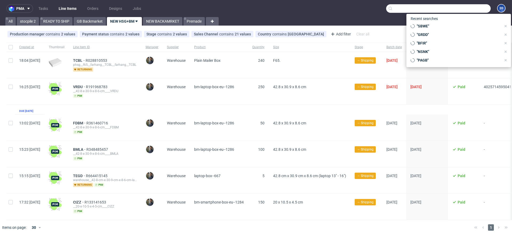
click at [459, 5] on input "text" at bounding box center [438, 8] width 104 height 9
paste input "BVJP"
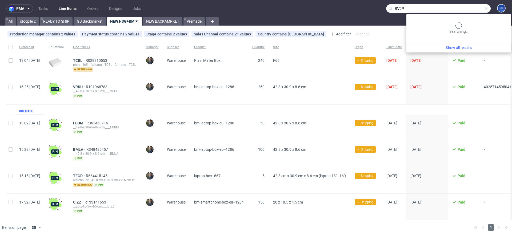
type input "BVJP"
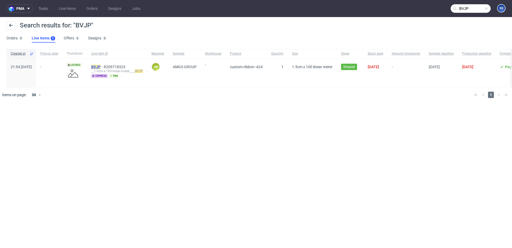
click at [100, 67] on mark "BVJP" at bounding box center [95, 67] width 9 height 4
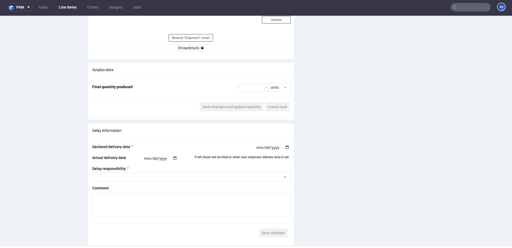
scroll to position [517, 0]
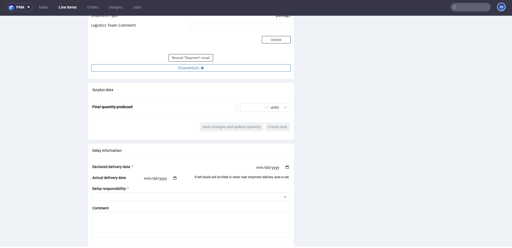
click at [196, 67] on button "Show details" at bounding box center [190, 67] width 199 height 7
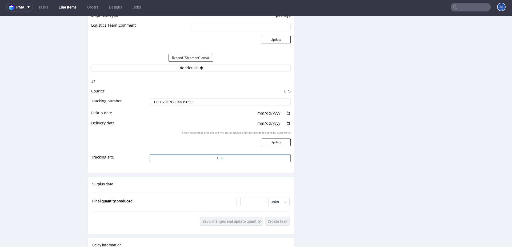
click at [205, 158] on button "Link" at bounding box center [219, 158] width 141 height 7
click at [63, 10] on link "Line Items" at bounding box center [67, 7] width 24 height 9
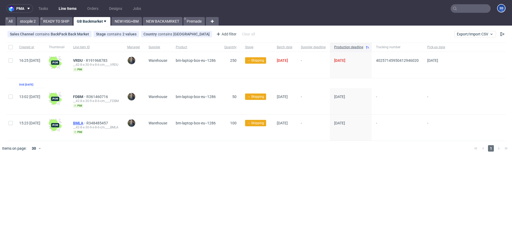
click at [86, 121] on span "BMLA" at bounding box center [79, 123] width 13 height 4
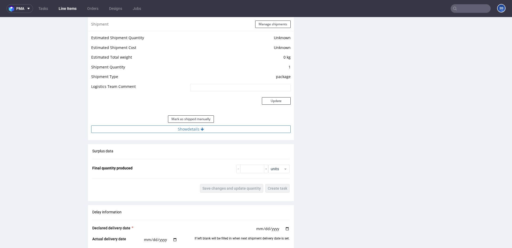
scroll to position [435, 0]
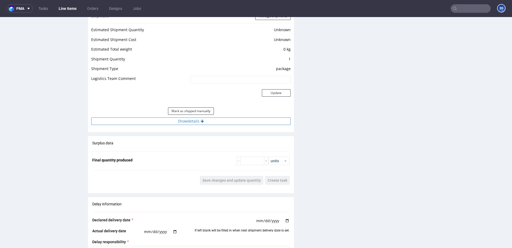
click at [147, 123] on button "Show details" at bounding box center [190, 120] width 199 height 7
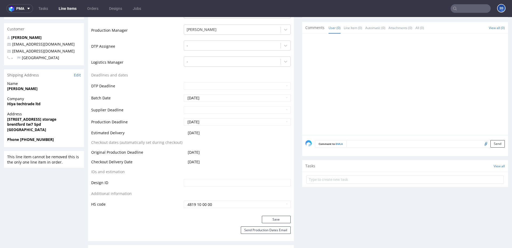
scroll to position [138, 0]
click at [25, 104] on strong "Hiya techtrade ltd" at bounding box center [23, 102] width 33 height 5
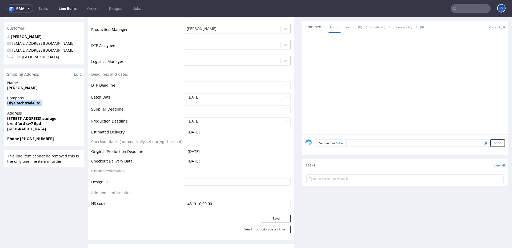
scroll to position [137, 0]
copy strong "Hiya techtrade ltd"
click at [13, 89] on strong "Girish Patel" at bounding box center [22, 88] width 30 height 5
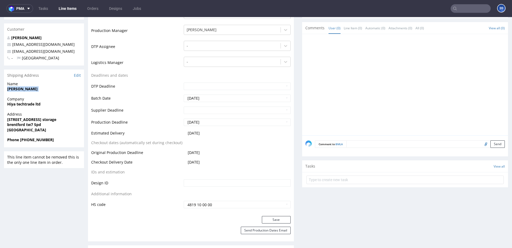
copy strong "Girish Patel"
click at [28, 119] on strong "893 Great west road ,access storage" at bounding box center [31, 119] width 49 height 5
copy strong "893 Great west road ,access storage"
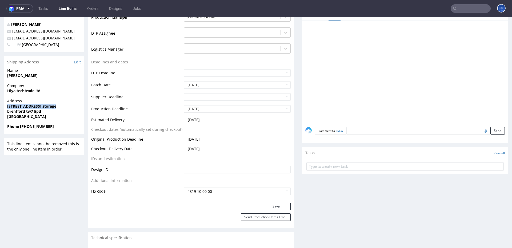
scroll to position [152, 0]
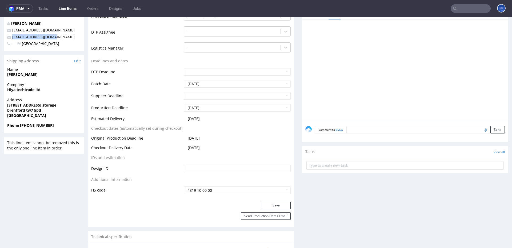
drag, startPoint x: 55, startPoint y: 38, endPoint x: 11, endPoint y: 38, distance: 43.2
click at [11, 38] on p "hiyatech24@gmail.com" at bounding box center [44, 36] width 74 height 5
copy link "hiyatech24@gmail.com"
copy strong "+44 7753216191"
drag, startPoint x: 56, startPoint y: 125, endPoint x: 59, endPoint y: 82, distance: 43.5
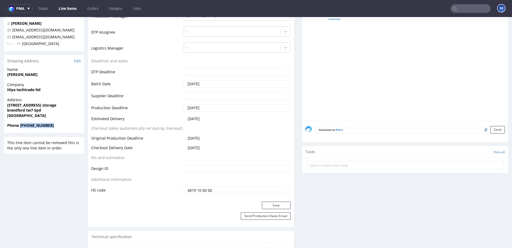
click at [20, 127] on span "Phone +44 7753216191" at bounding box center [44, 125] width 74 height 5
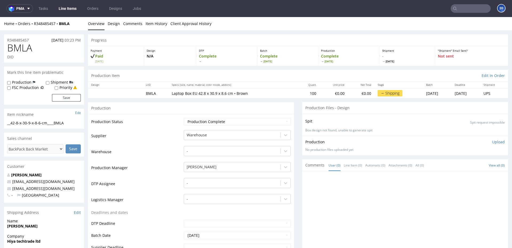
click at [76, 26] on div "Home Orders R348485457 BMLA" at bounding box center [44, 23] width 80 height 5
drag, startPoint x: 76, startPoint y: 26, endPoint x: 61, endPoint y: 29, distance: 15.6
click at [35, 25] on div "Home Orders R348485457 BMLA" at bounding box center [44, 23] width 80 height 5
drag, startPoint x: 62, startPoint y: 30, endPoint x: 74, endPoint y: 29, distance: 12.1
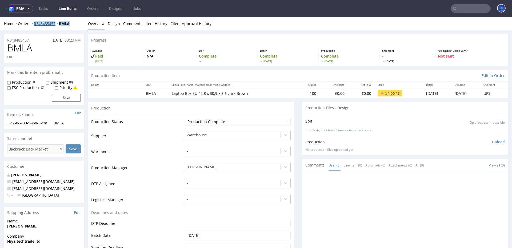
drag, startPoint x: 74, startPoint y: 23, endPoint x: 34, endPoint y: 24, distance: 40.0
click at [34, 24] on div "Home Orders R348485457 BMLA" at bounding box center [44, 23] width 80 height 5
copy div "R348485457 BMLA"
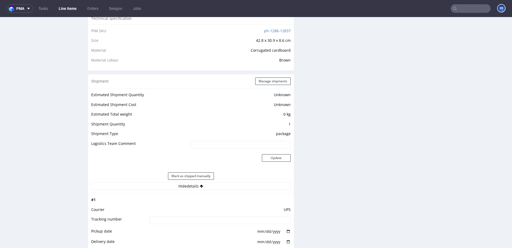
click at [200, 201] on td at bounding box center [219, 202] width 142 height 10
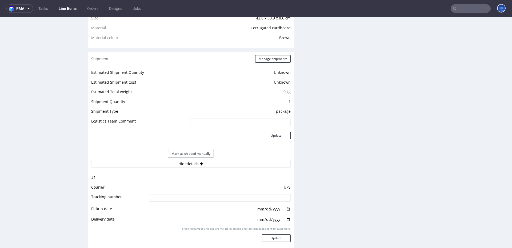
scroll to position [397, 0]
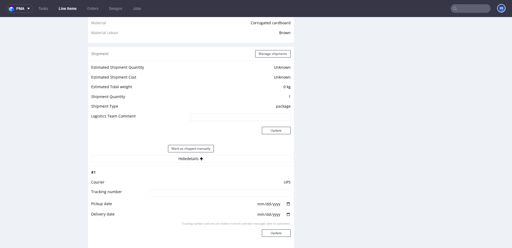
click at [196, 194] on input at bounding box center [219, 192] width 141 height 7
paste input "1Z5A15806896173216"
type input "1Z5A15806896173216"
click at [268, 233] on button "Update" at bounding box center [276, 232] width 29 height 7
click at [66, 9] on link "Line Items" at bounding box center [67, 8] width 24 height 9
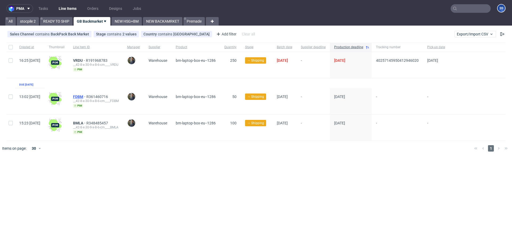
click at [86, 95] on span "FDBM" at bounding box center [79, 97] width 13 height 4
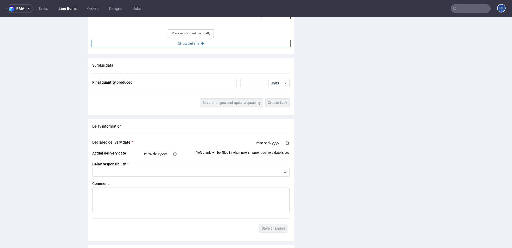
scroll to position [511, 0]
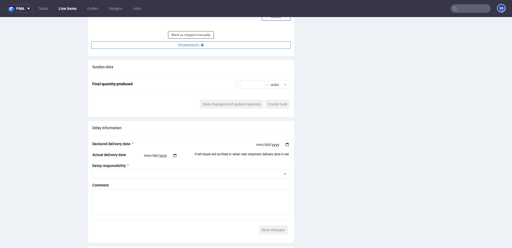
click at [193, 44] on button "Show details" at bounding box center [190, 44] width 199 height 7
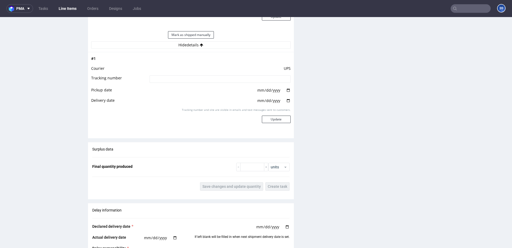
click at [214, 78] on input at bounding box center [219, 78] width 141 height 7
paste input "1Z5A15806894296114"
type input "1Z5A15806894296114"
click at [274, 117] on button "Update" at bounding box center [276, 119] width 29 height 7
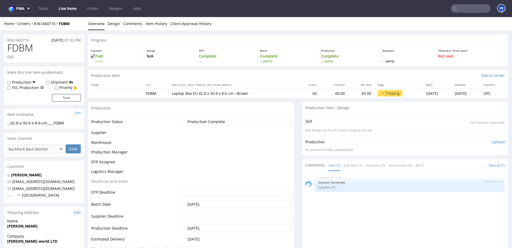
scroll to position [340, 0]
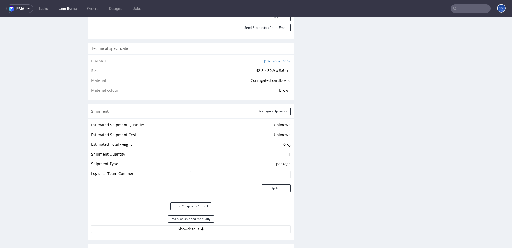
click at [67, 9] on link "Line Items" at bounding box center [67, 8] width 24 height 9
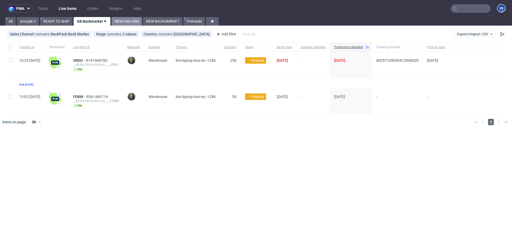
click at [121, 18] on link "NEW HSG+BM" at bounding box center [126, 21] width 30 height 9
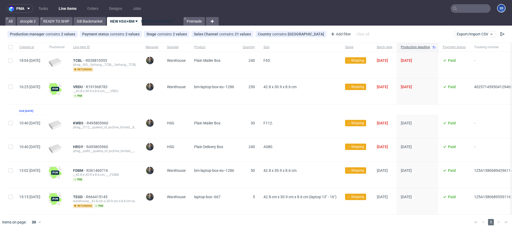
drag, startPoint x: 161, startPoint y: 22, endPoint x: 153, endPoint y: 19, distance: 8.3
click at [153, 19] on div "All stocpile 2 READY TO SHIP GB Backmarket NEW HSG+BM NEW BACKAMRKET Premade" at bounding box center [104, 21] width 200 height 9
drag, startPoint x: 9, startPoint y: 121, endPoint x: 10, endPoint y: 142, distance: 20.6
click at [9, 121] on input "checkbox" at bounding box center [11, 123] width 4 height 4
checkbox input "true"
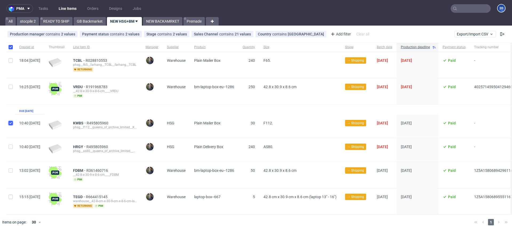
checkbox input "true"
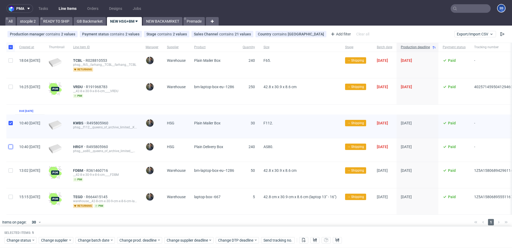
click at [10, 147] on input "checkbox" at bounding box center [11, 147] width 4 height 4
checkbox input "true"
click at [66, 242] on span "Change supplier" at bounding box center [54, 240] width 27 height 5
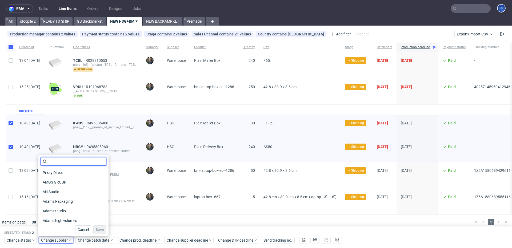
click at [54, 162] on input "text" at bounding box center [73, 161] width 66 height 9
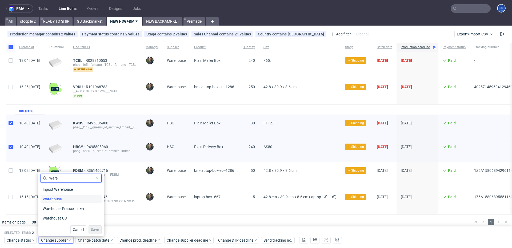
type input "ware"
click at [62, 200] on span "Warehouse" at bounding box center [51, 198] width 23 height 7
click at [94, 233] on button "Save" at bounding box center [94, 229] width 13 height 9
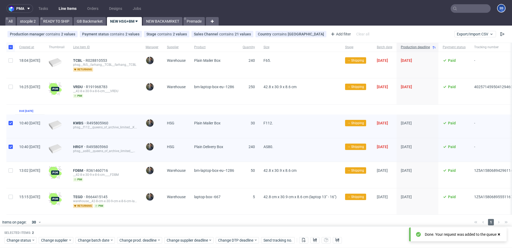
scroll to position [0, 0]
click at [63, 19] on link "READY TO SHIP" at bounding box center [56, 21] width 33 height 9
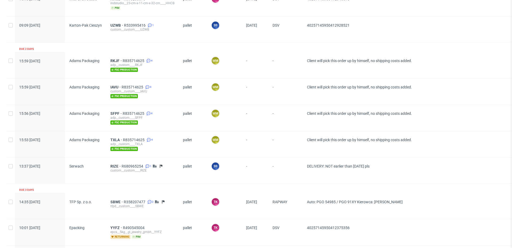
scroll to position [875, 0]
click at [114, 114] on span "SFPF" at bounding box center [116, 114] width 12 height 4
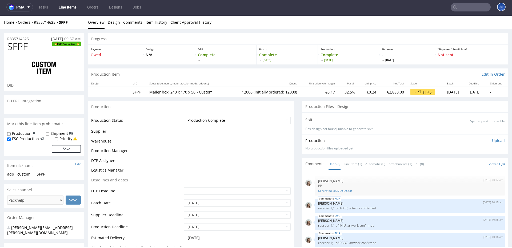
scroll to position [53, 0]
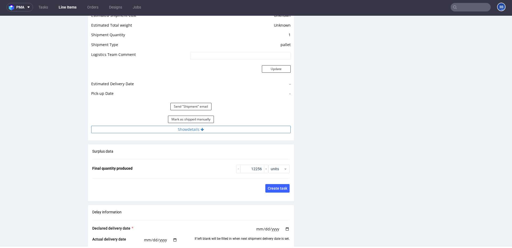
click at [195, 133] on button "Show details" at bounding box center [190, 129] width 199 height 7
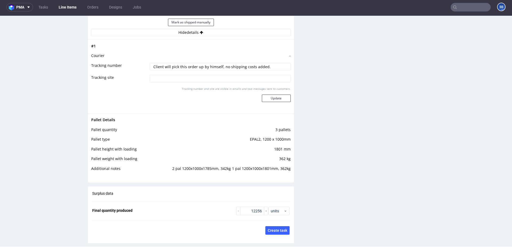
scroll to position [1141, 0]
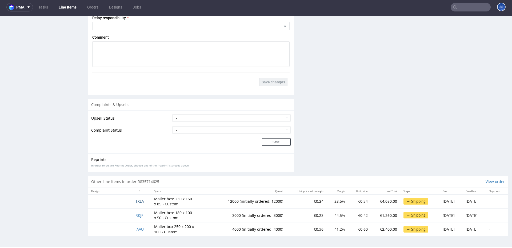
click at [137, 202] on span "TXLA" at bounding box center [139, 201] width 9 height 5
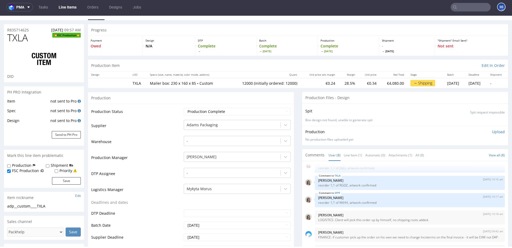
scroll to position [9, 0]
click at [70, 9] on link "Line Items" at bounding box center [67, 7] width 24 height 9
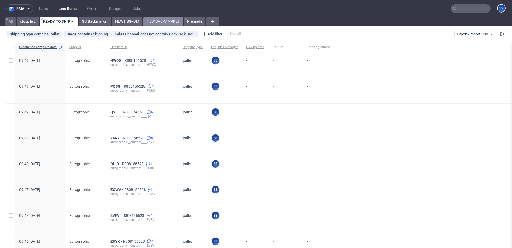
click at [168, 24] on link "NEW BACKAMRKET" at bounding box center [162, 21] width 39 height 9
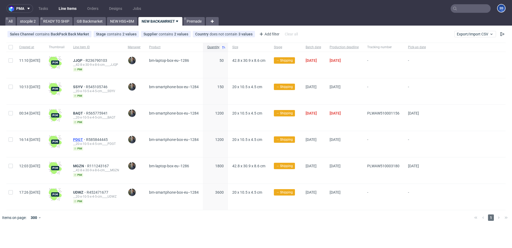
click at [86, 139] on span "PDGT" at bounding box center [79, 139] width 13 height 4
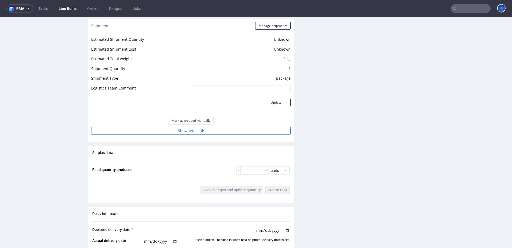
scroll to position [428, 0]
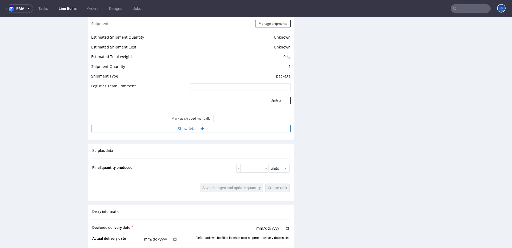
click at [158, 128] on button "Show details" at bounding box center [190, 128] width 199 height 7
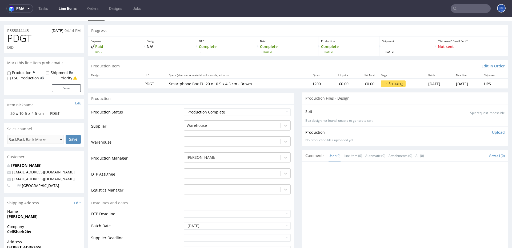
scroll to position [0, 0]
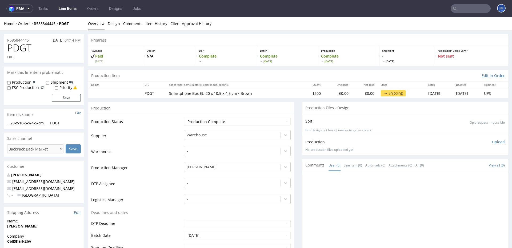
click at [69, 10] on link "Line Items" at bounding box center [67, 8] width 24 height 9
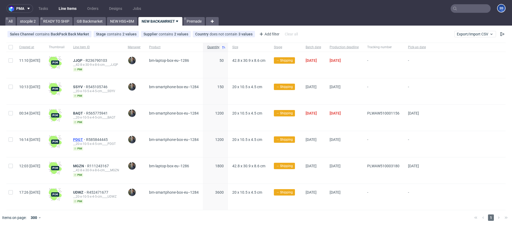
click at [86, 139] on span "PDGT" at bounding box center [79, 139] width 13 height 4
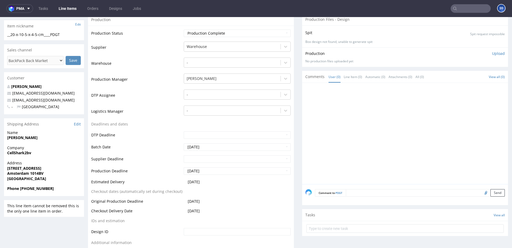
scroll to position [90, 0]
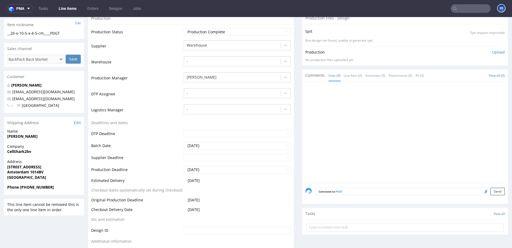
click at [72, 8] on link "Line Items" at bounding box center [67, 8] width 24 height 9
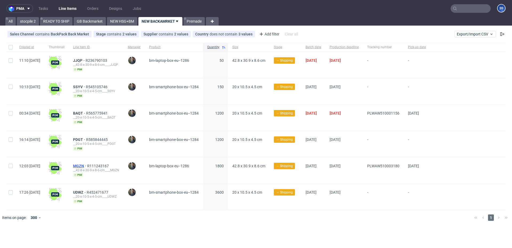
click at [87, 166] on span "MGZN" at bounding box center [80, 166] width 14 height 4
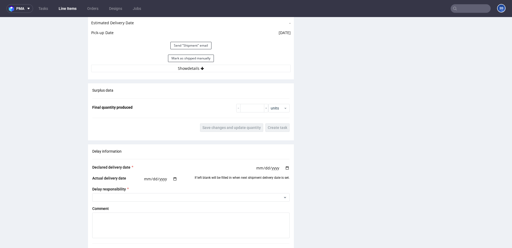
scroll to position [518, 0]
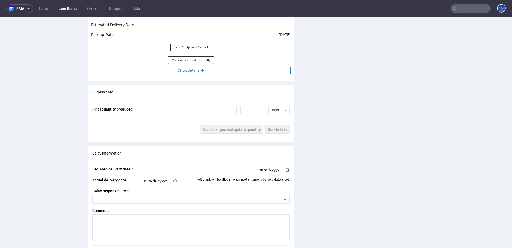
click at [189, 70] on button "Show details" at bounding box center [190, 70] width 199 height 7
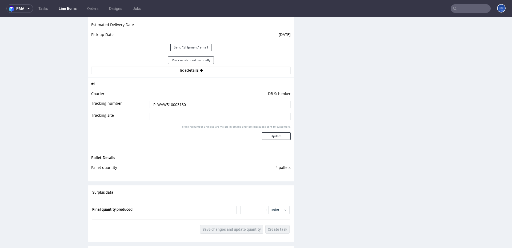
click at [174, 104] on input "PLWAW510003180" at bounding box center [219, 104] width 141 height 7
click at [62, 9] on link "Line Items" at bounding box center [67, 8] width 24 height 9
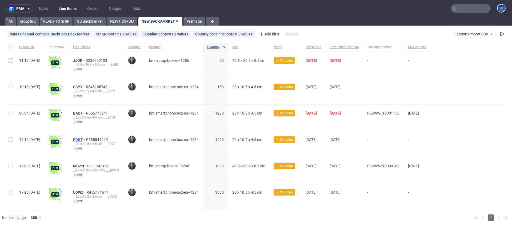
click at [86, 139] on span "PDGT" at bounding box center [79, 139] width 13 height 4
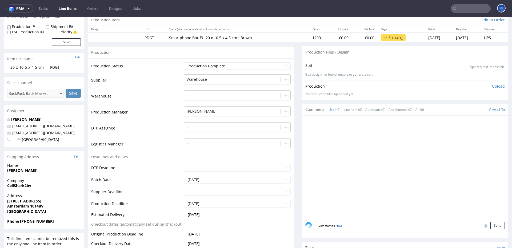
scroll to position [55, 0]
click at [23, 186] on strong "CellShark2bv" at bounding box center [19, 186] width 24 height 5
copy strong "CellShark2bv"
click at [19, 201] on strong "Zekeringstraat 41B" at bounding box center [24, 201] width 34 height 5
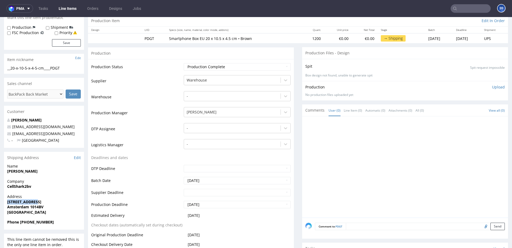
click at [19, 201] on strong "Zekeringstraat 41B" at bounding box center [24, 201] width 34 height 5
copy strong "Zekeringstraat 41B"
click at [18, 210] on span "Netherlands" at bounding box center [44, 212] width 74 height 5
click at [18, 209] on strong "Amsterdam 1014BV" at bounding box center [25, 206] width 36 height 5
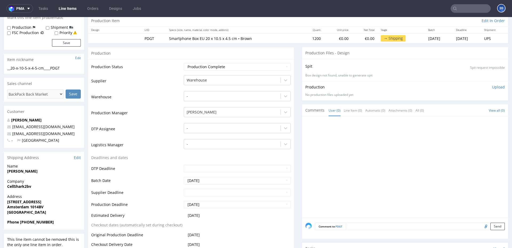
click at [19, 206] on strong "Amsterdam 1014BV" at bounding box center [25, 206] width 36 height 5
copy strong "Amsterdam"
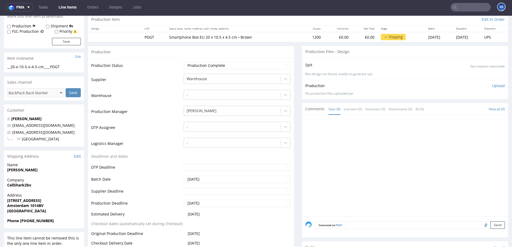
click at [36, 206] on strong "Amsterdam 1014BV" at bounding box center [25, 205] width 36 height 5
copy strong "1014BV"
click at [23, 170] on strong "Faisal Shah" at bounding box center [22, 169] width 30 height 5
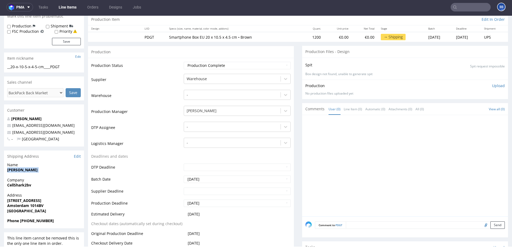
click at [23, 170] on strong "Faisal Shah" at bounding box center [22, 169] width 30 height 5
drag, startPoint x: 50, startPoint y: 131, endPoint x: 13, endPoint y: 132, distance: 37.3
click at [12, 132] on p "info@cellshark.nl" at bounding box center [44, 132] width 74 height 5
click at [29, 220] on strong "Phone +31 877777761" at bounding box center [30, 220] width 47 height 5
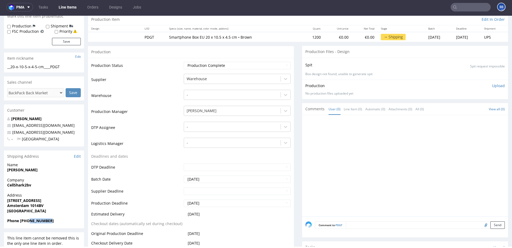
scroll to position [0, 0]
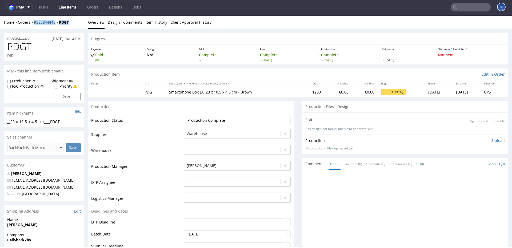
drag, startPoint x: 77, startPoint y: 23, endPoint x: 34, endPoint y: 23, distance: 43.2
click at [34, 23] on div "Home Orders R585844445 PDGT" at bounding box center [44, 22] width 80 height 5
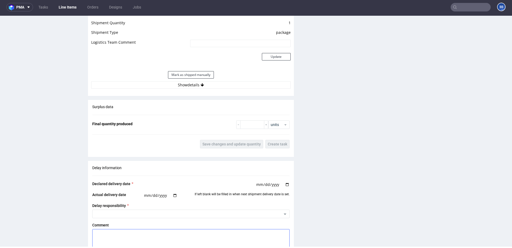
scroll to position [468, 0]
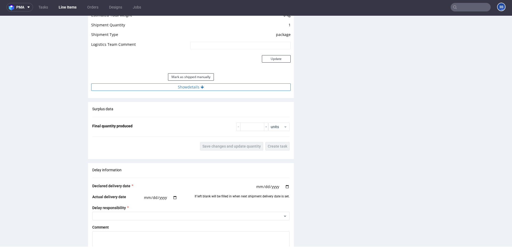
click at [153, 89] on button "Show details" at bounding box center [190, 86] width 199 height 7
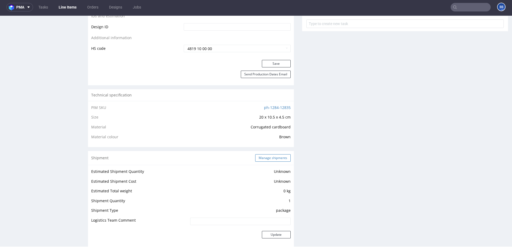
scroll to position [295, 0]
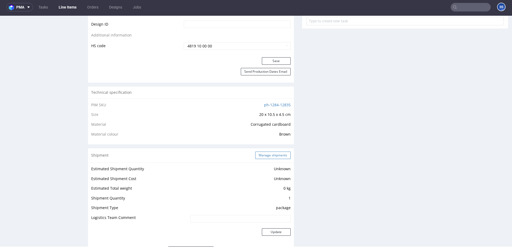
click at [266, 156] on button "Manage shipments" at bounding box center [272, 155] width 35 height 7
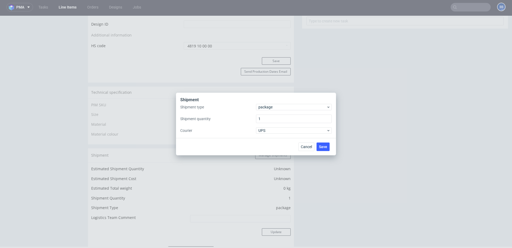
click at [269, 112] on div "Shipment type package Shipment quantity 1 Courier UPS" at bounding box center [255, 119] width 151 height 30
click at [268, 109] on span "package" at bounding box center [292, 106] width 68 height 5
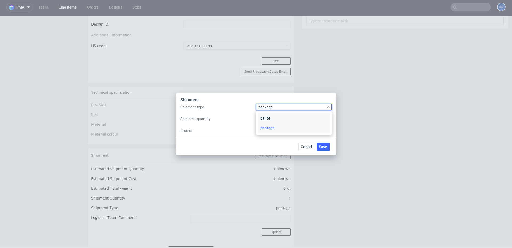
click at [270, 117] on div "pallet" at bounding box center [293, 118] width 71 height 10
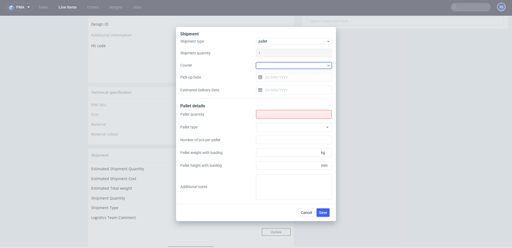
click at [265, 64] on div at bounding box center [294, 65] width 76 height 6
click at [273, 84] on div "DSV" at bounding box center [293, 87] width 71 height 10
click at [272, 78] on input "Pick-up Date" at bounding box center [294, 77] width 76 height 9
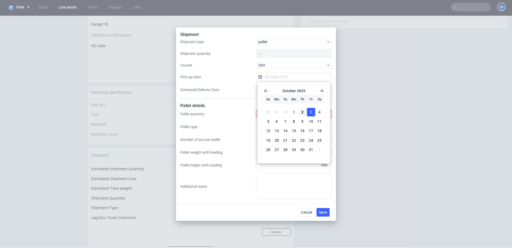
click at [312, 112] on span "3" at bounding box center [311, 111] width 2 height 5
type input "[DATE]"
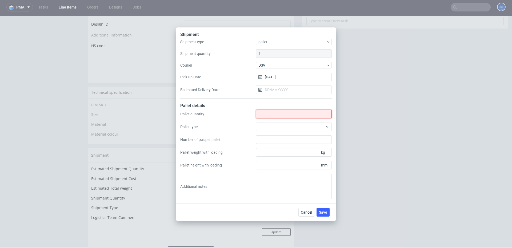
click at [271, 114] on input "Shipment type" at bounding box center [294, 114] width 76 height 9
type input "1"
click at [323, 210] on span "Save" at bounding box center [323, 212] width 8 height 4
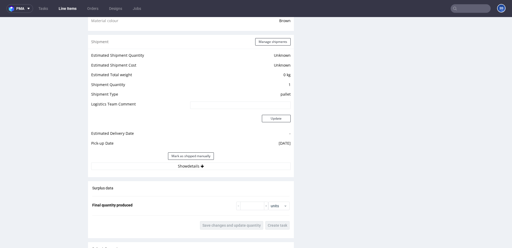
scroll to position [423, 0]
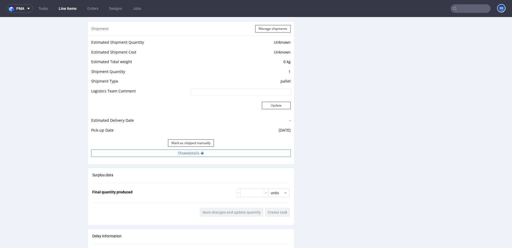
click at [189, 155] on button "Show details" at bounding box center [190, 152] width 199 height 7
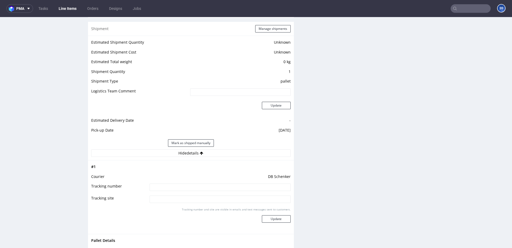
click at [178, 183] on td "DB Schenker" at bounding box center [219, 178] width 142 height 10
click at [213, 192] on td at bounding box center [219, 189] width 142 height 12
click at [214, 186] on input at bounding box center [219, 187] width 141 height 7
paste input "PLWAW510003180"
type input "PLWAW510003180"
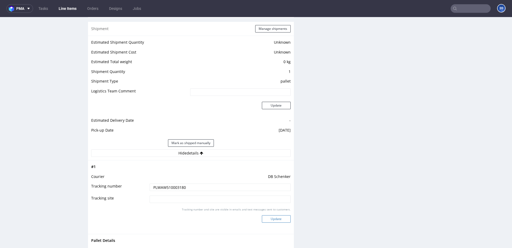
click at [275, 218] on button "Update" at bounding box center [276, 218] width 29 height 7
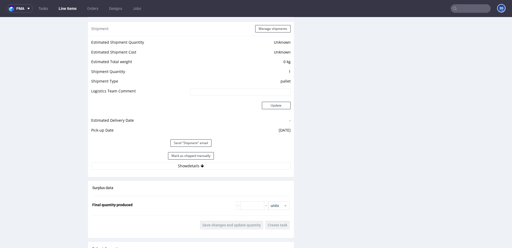
click at [69, 9] on link "Line Items" at bounding box center [67, 8] width 24 height 9
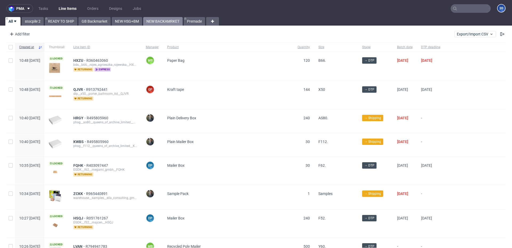
click at [151, 23] on link "NEW BACKAMRKET" at bounding box center [162, 21] width 39 height 9
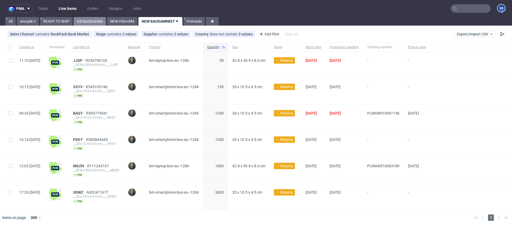
click at [95, 21] on link "GB Backmarket" at bounding box center [90, 21] width 32 height 9
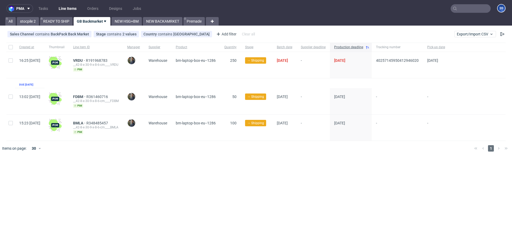
click at [470, 5] on input "text" at bounding box center [470, 8] width 40 height 9
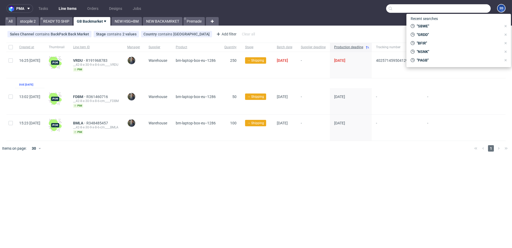
paste input "1Z5A15806888987120"
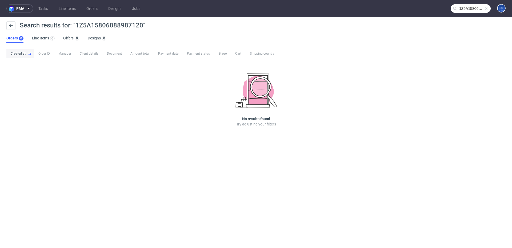
click at [476, 6] on input "1Z5A15806888987120" at bounding box center [470, 8] width 40 height 9
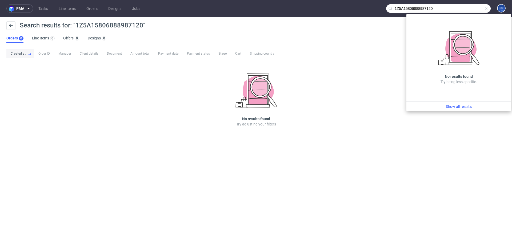
drag, startPoint x: 447, startPoint y: 9, endPoint x: 366, endPoint y: 6, distance: 81.1
click at [366, 6] on nav "pma Tasks Line Items Orders Designs Jobs 1Z5A15806888987120 SS" at bounding box center [256, 8] width 512 height 17
paste input "FRMK"
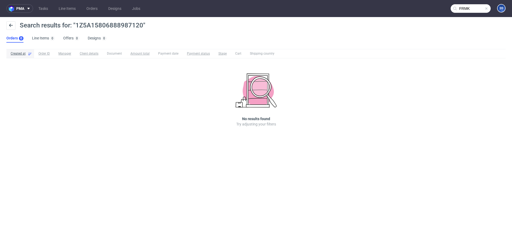
type input "FRMK"
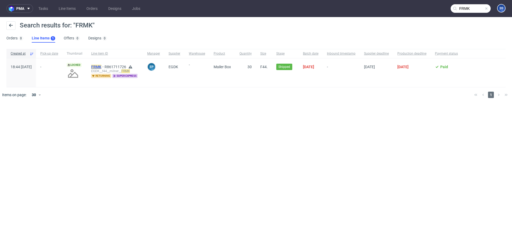
click at [101, 66] on mark "FRMK" at bounding box center [96, 67] width 10 height 4
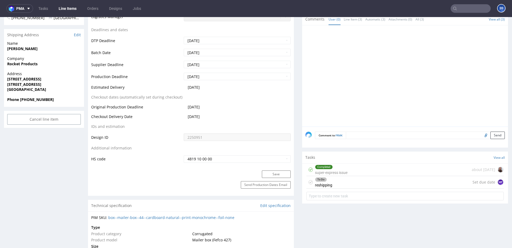
scroll to position [225, 0]
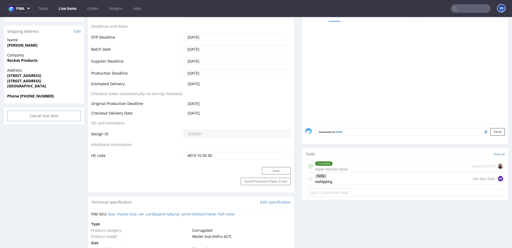
click at [366, 182] on div "To Do reshipping Set due date MF" at bounding box center [404, 179] width 197 height 13
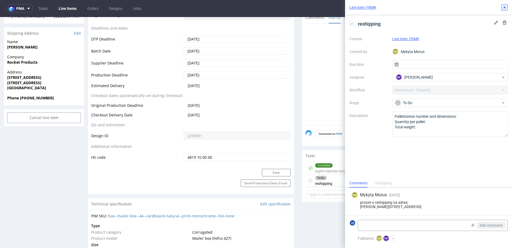
click at [504, 5] on button at bounding box center [504, 7] width 6 height 6
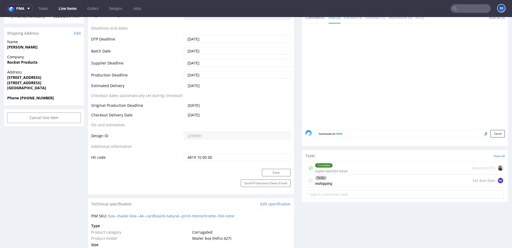
click at [71, 10] on link "Line Items" at bounding box center [67, 8] width 24 height 9
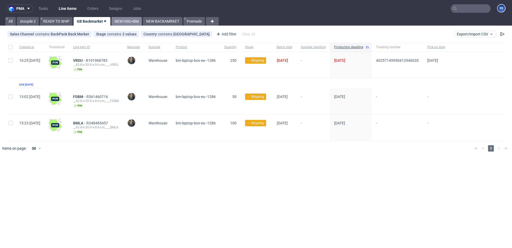
click at [120, 19] on link "NEW HSG+BM" at bounding box center [126, 21] width 30 height 9
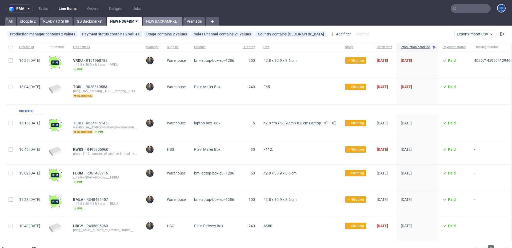
click at [161, 21] on link "NEW BACKAMRKET" at bounding box center [162, 21] width 39 height 9
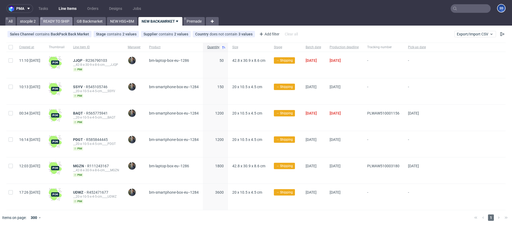
click at [44, 20] on link "READY TO SHIP" at bounding box center [56, 21] width 33 height 9
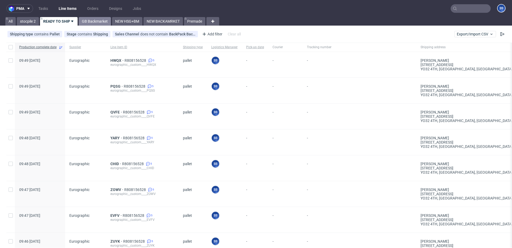
click at [86, 21] on link "GB Backmarket" at bounding box center [95, 21] width 32 height 9
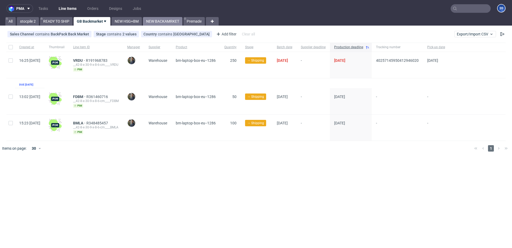
click at [158, 22] on link "NEW BACKAMRKET" at bounding box center [162, 21] width 39 height 9
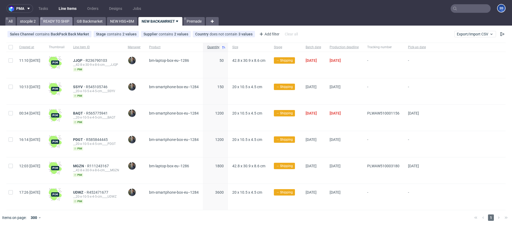
click at [52, 19] on link "READY TO SHIP" at bounding box center [56, 21] width 33 height 9
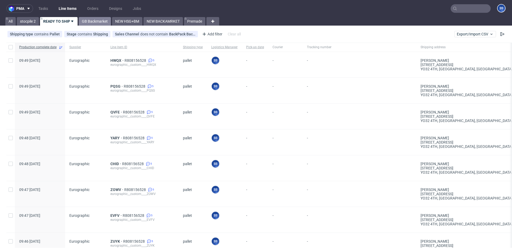
click at [99, 23] on link "GB Backmarket" at bounding box center [95, 21] width 32 height 9
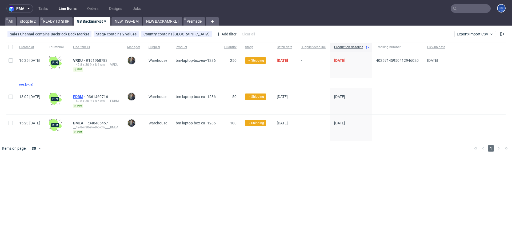
click at [86, 97] on span "FDBM" at bounding box center [79, 97] width 13 height 4
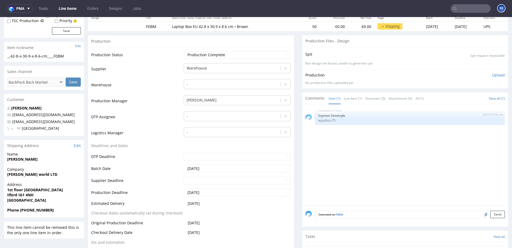
scroll to position [72, 0]
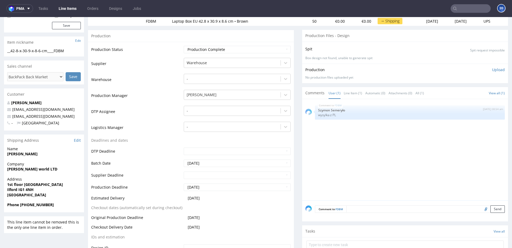
click at [28, 170] on strong "InnTech world LTD" at bounding box center [32, 169] width 50 height 5
copy strong "InnTech world LTD"
click at [37, 156] on span "Muhammad Emraan Ali Mughal" at bounding box center [44, 153] width 74 height 5
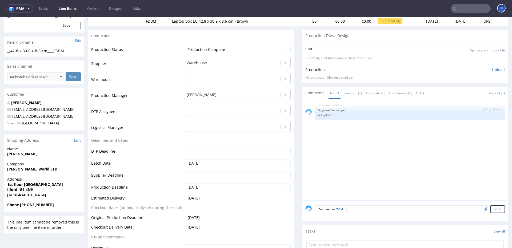
click at [37, 156] on span "Muhammad Emraan Ali Mughal" at bounding box center [44, 153] width 74 height 5
copy strong "Muhammad Emraan Ali Mughal"
click at [21, 184] on strong "1st floor Wellesley House" at bounding box center [35, 184] width 56 height 5
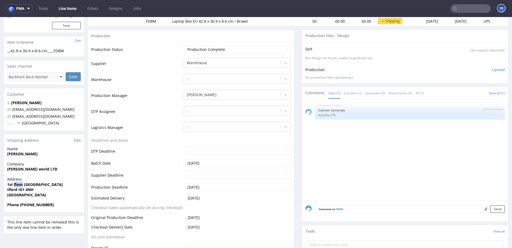
click at [21, 184] on strong "1st floor Wellesley House" at bounding box center [35, 184] width 56 height 5
copy strong "1st floor Wellesley House"
click at [15, 192] on strong "Ilford IG1 4NH" at bounding box center [20, 189] width 26 height 5
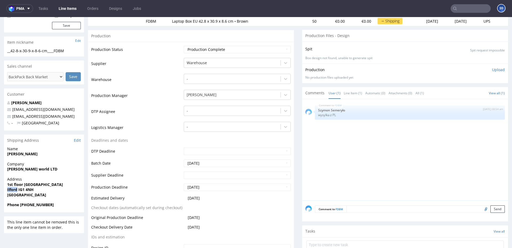
copy strong "Ilford"
drag, startPoint x: 18, startPoint y: 189, endPoint x: 46, endPoint y: 188, distance: 28.0
click at [46, 189] on span "Ilford IG1 4NH" at bounding box center [44, 189] width 74 height 5
copy strong "IG1 4NH"
drag, startPoint x: 63, startPoint y: 116, endPoint x: 12, endPoint y: 115, distance: 50.9
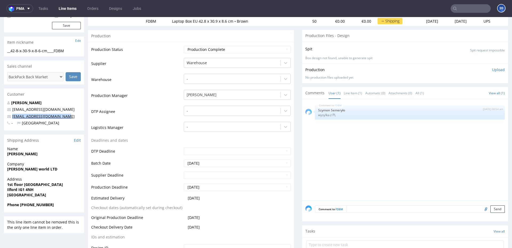
click at [12, 115] on p "inntechgloballtd@gmail.com" at bounding box center [44, 116] width 74 height 5
copy link "inntechgloballtd@gmail.com"
drag, startPoint x: 20, startPoint y: 205, endPoint x: 84, endPoint y: 186, distance: 66.2
click at [64, 205] on span "Phone +44 07462699993" at bounding box center [44, 204] width 74 height 5
copy strong "+44 07462699993"
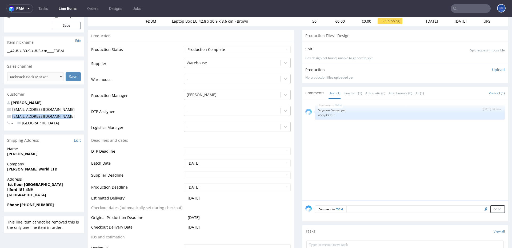
scroll to position [0, 0]
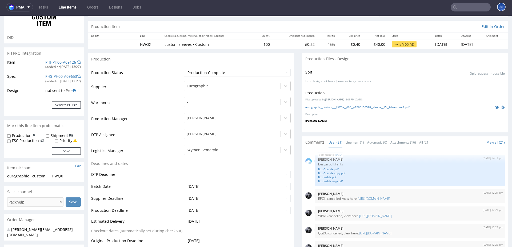
scroll to position [422, 0]
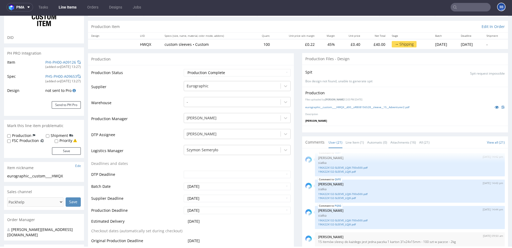
click at [67, 9] on link "Line Items" at bounding box center [67, 7] width 24 height 9
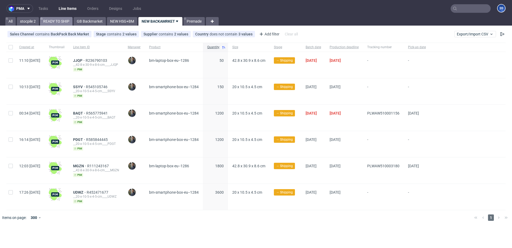
click at [55, 23] on link "READY TO SHIP" at bounding box center [56, 21] width 33 height 9
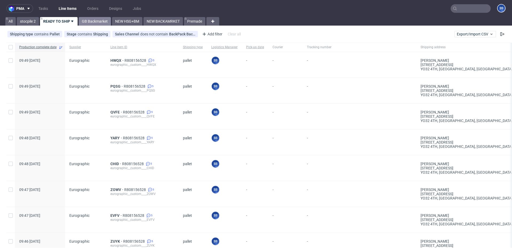
click at [95, 21] on link "GB Backmarket" at bounding box center [95, 21] width 32 height 9
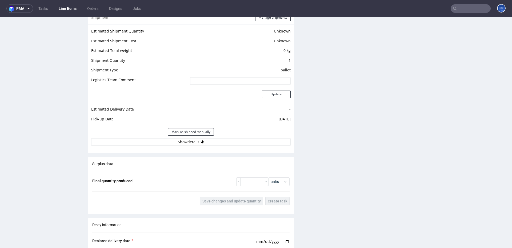
scroll to position [437, 0]
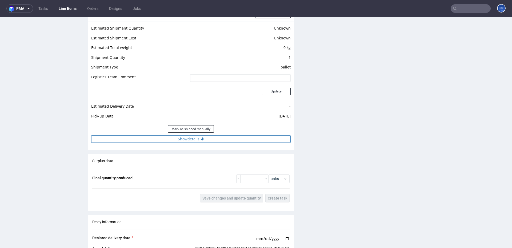
click at [211, 139] on button "Show details" at bounding box center [190, 138] width 199 height 7
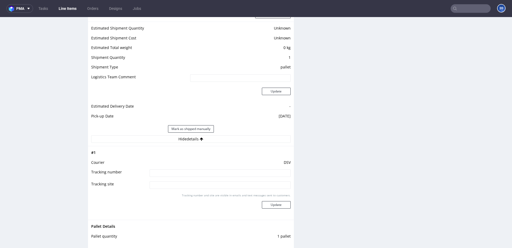
click at [205, 176] on input at bounding box center [219, 172] width 141 height 7
paste input "40257145950413225698"
type input "40257145950413225698"
click at [278, 205] on button "Update" at bounding box center [276, 204] width 29 height 7
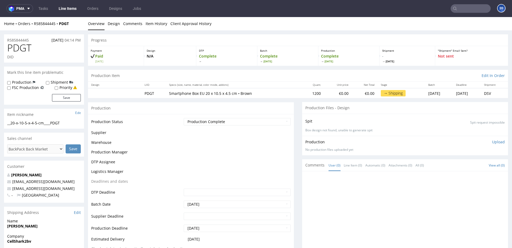
scroll to position [340, 0]
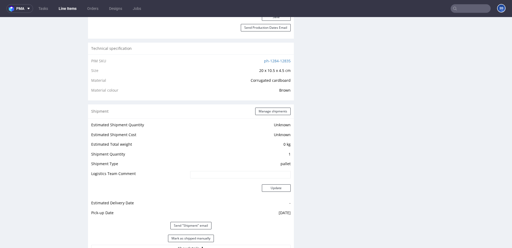
click at [72, 10] on link "Line Items" at bounding box center [67, 8] width 24 height 9
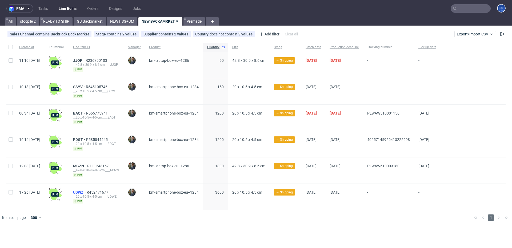
click at [87, 192] on span "UDWZ" at bounding box center [80, 192] width 14 height 4
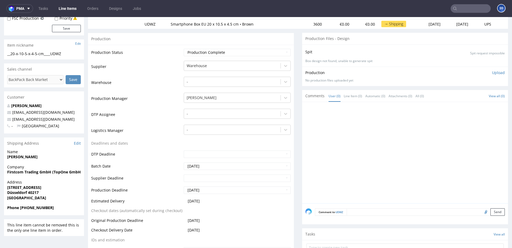
scroll to position [70, 0]
click at [30, 172] on strong "Firstcom Trading GmbH (TopOne GmbH)" at bounding box center [44, 170] width 75 height 5
drag, startPoint x: 52, startPoint y: 171, endPoint x: 3, endPoint y: 171, distance: 48.2
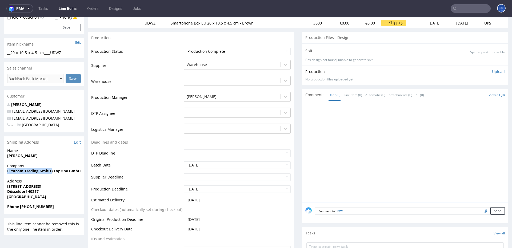
copy strong "Firstcom Trading GmbH"
click at [27, 157] on strong "[PERSON_NAME]" at bounding box center [22, 155] width 30 height 5
copy strong "[PERSON_NAME]"
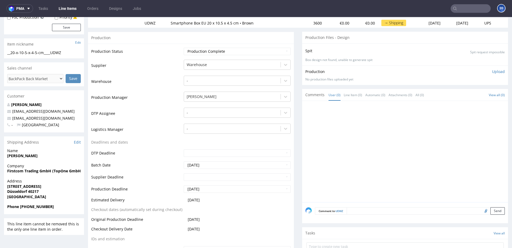
click at [34, 193] on strong "Düsseldorf 40217" at bounding box center [22, 191] width 31 height 5
drag, startPoint x: 34, startPoint y: 193, endPoint x: 70, endPoint y: 179, distance: 38.4
click at [34, 193] on strong "Düsseldorf 40217" at bounding box center [22, 191] width 31 height 5
copy strong "40217"
click at [20, 186] on strong "[STREET_ADDRESS]" at bounding box center [24, 186] width 34 height 5
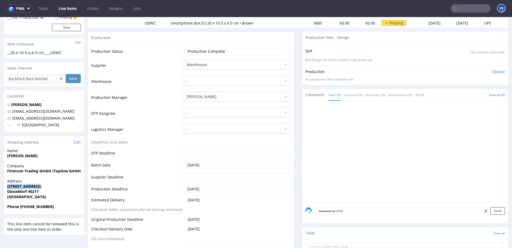
click at [20, 186] on strong "[STREET_ADDRESS]" at bounding box center [24, 186] width 34 height 5
copy strong "[STREET_ADDRESS]"
drag, startPoint x: 56, startPoint y: 118, endPoint x: 13, endPoint y: 119, distance: 43.2
click at [13, 119] on p "[EMAIL_ADDRESS][DOMAIN_NAME]" at bounding box center [44, 118] width 74 height 5
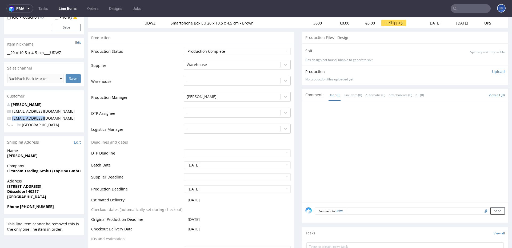
copy link "[EMAIL_ADDRESS][DOMAIN_NAME]"
drag, startPoint x: 20, startPoint y: 208, endPoint x: 66, endPoint y: 206, distance: 45.8
click at [66, 206] on span "Phone [PHONE_NUMBER]" at bounding box center [44, 206] width 74 height 5
copy strong "[PHONE_NUMBER]"
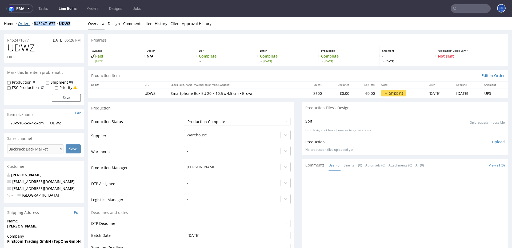
drag, startPoint x: 77, startPoint y: 22, endPoint x: 33, endPoint y: 24, distance: 43.7
click at [33, 24] on div "Home Orders R452471677 UDWZ" at bounding box center [44, 23] width 80 height 5
copy div "R452471677 UDWZ"
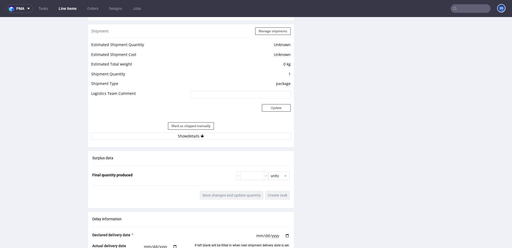
scroll to position [289, 0]
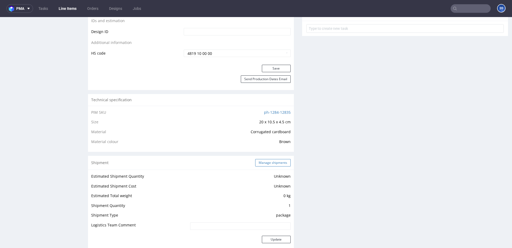
click at [261, 161] on button "Manage shipments" at bounding box center [272, 162] width 35 height 7
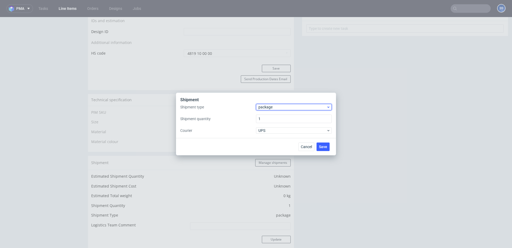
click at [270, 108] on span "package" at bounding box center [292, 106] width 68 height 5
click at [273, 115] on div "pallet" at bounding box center [293, 118] width 71 height 10
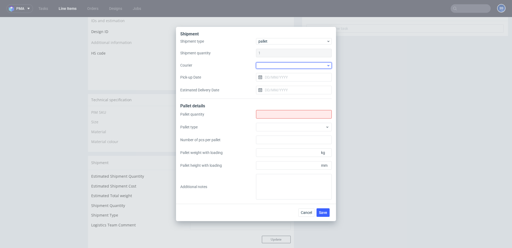
click at [259, 67] on div at bounding box center [294, 65] width 76 height 6
click at [284, 97] on div "DB Schenker" at bounding box center [293, 96] width 71 height 10
click at [274, 80] on input "Pick-up Date" at bounding box center [294, 77] width 76 height 9
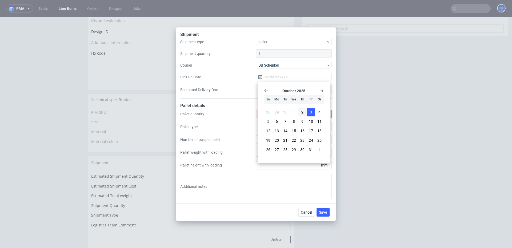
click at [310, 111] on span "3" at bounding box center [311, 111] width 2 height 5
type input "[DATE]"
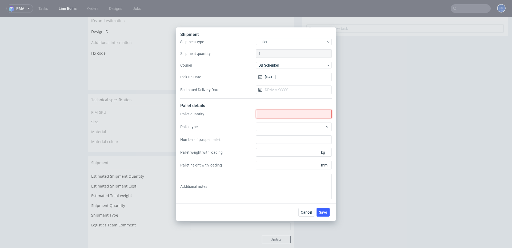
click at [290, 112] on input "Shipment type" at bounding box center [294, 114] width 76 height 9
type input "2"
click at [322, 210] on button "Save" at bounding box center [322, 212] width 13 height 9
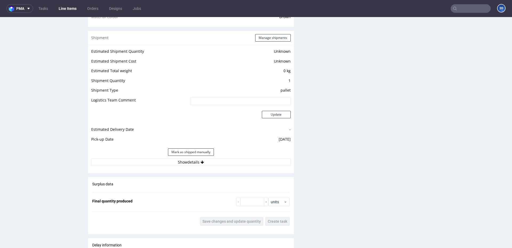
scroll to position [414, 0]
click at [167, 165] on div "Estimated Shipment Quantity Unknown Estimated Shipment Cost Unknown Estimated T…" at bounding box center [191, 106] width 206 height 124
click at [167, 164] on button "Show details" at bounding box center [190, 161] width 199 height 7
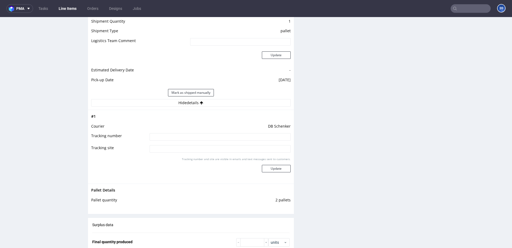
scroll to position [474, 0]
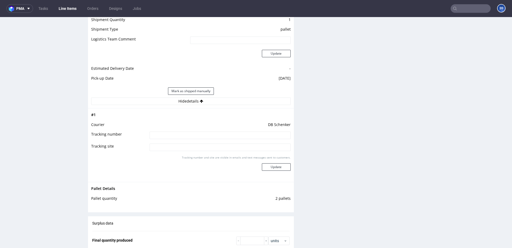
click at [165, 136] on input at bounding box center [219, 135] width 141 height 7
paste input "PLWAW510003580"
type input "PLWAW510003580"
click at [278, 164] on button "Update" at bounding box center [276, 166] width 29 height 7
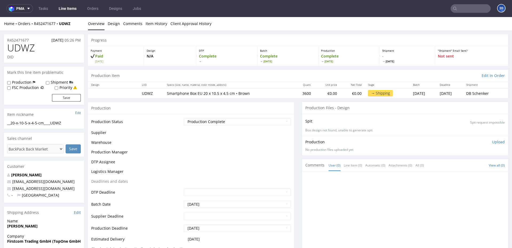
scroll to position [340, 0]
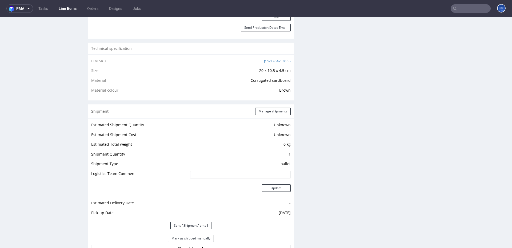
click at [68, 8] on link "Line Items" at bounding box center [67, 8] width 24 height 9
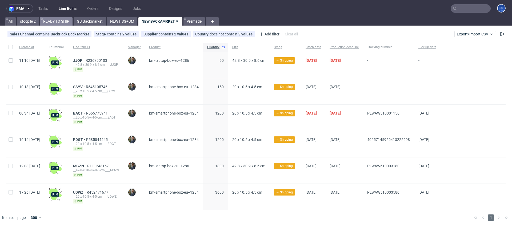
click at [62, 23] on link "READY TO SHIP" at bounding box center [56, 21] width 33 height 9
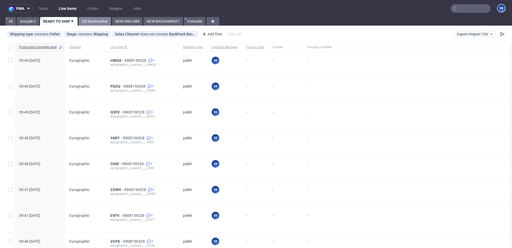
click at [94, 19] on link "GB Backmarket" at bounding box center [95, 21] width 32 height 9
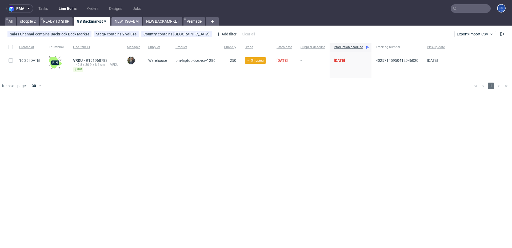
click at [132, 23] on link "NEW HSG+BM" at bounding box center [126, 21] width 30 height 9
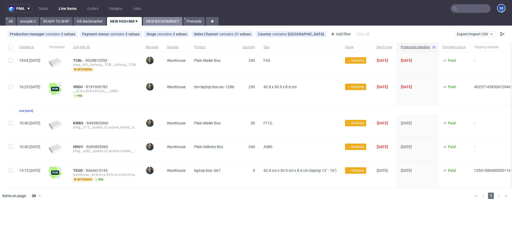
click at [155, 21] on link "NEW BACKAMRKET" at bounding box center [162, 21] width 39 height 9
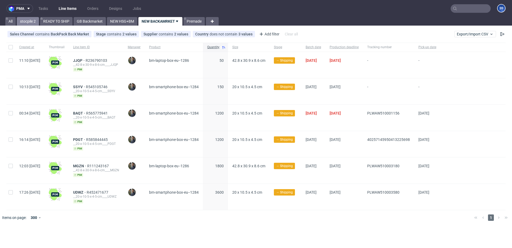
click at [36, 22] on link "stocpile 2" at bounding box center [28, 21] width 22 height 9
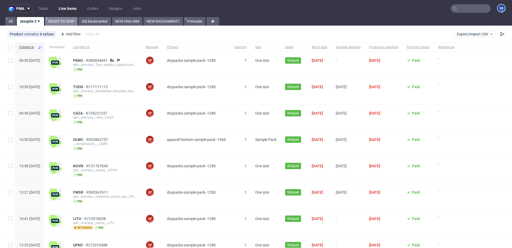
click at [56, 21] on link "READY TO SHIP" at bounding box center [61, 21] width 33 height 9
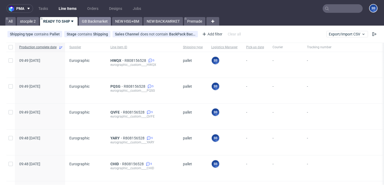
click at [97, 17] on link "GB Backmarket" at bounding box center [95, 21] width 32 height 9
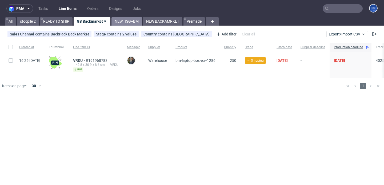
click at [127, 24] on link "NEW HSG+BM" at bounding box center [126, 21] width 30 height 9
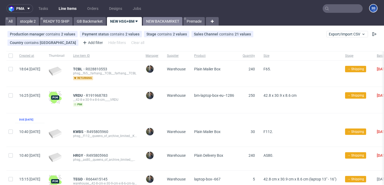
click at [167, 18] on link "NEW BACKAMRKET" at bounding box center [162, 21] width 39 height 9
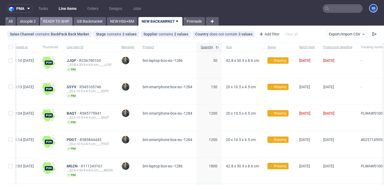
click at [53, 23] on link "READY TO SHIP" at bounding box center [56, 21] width 33 height 9
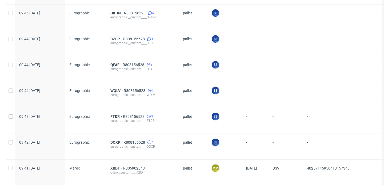
scroll to position [279, 0]
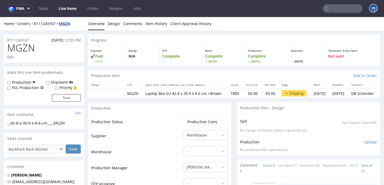
drag, startPoint x: 69, startPoint y: 23, endPoint x: 75, endPoint y: 24, distance: 6.2
drag, startPoint x: 75, startPoint y: 24, endPoint x: 58, endPoint y: 24, distance: 17.8
click at [58, 24] on div "Home Orders R111243167 MGZN" at bounding box center [44, 23] width 80 height 5
copy strong "MGZN"
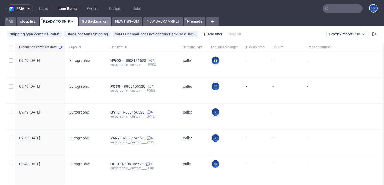
click at [96, 19] on link "GB Backmarket" at bounding box center [95, 21] width 32 height 9
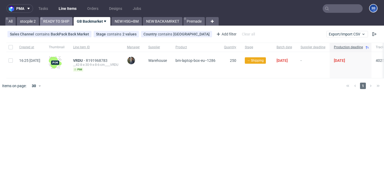
click at [64, 18] on link "READY TO SHIP" at bounding box center [56, 21] width 33 height 9
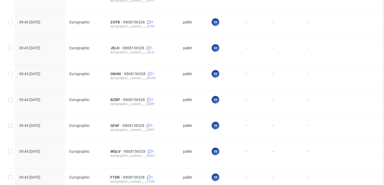
scroll to position [212, 0]
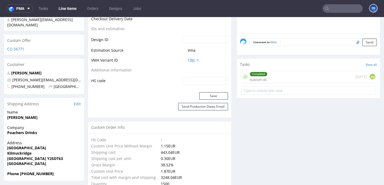
scroll to position [306, 0]
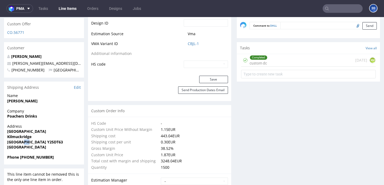
drag, startPoint x: 20, startPoint y: 131, endPoint x: 26, endPoint y: 131, distance: 5.6
click at [26, 139] on strong "[GEOGRAPHIC_DATA] Y25DT63" at bounding box center [35, 141] width 56 height 5
copy strong "Y2"
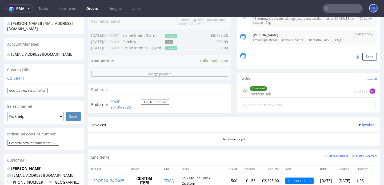
scroll to position [112, 0]
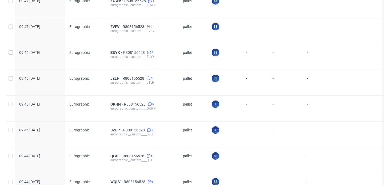
scroll to position [192, 0]
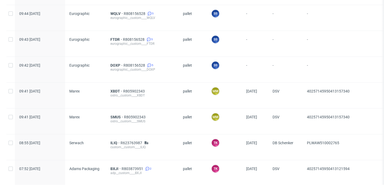
scroll to position [356, 0]
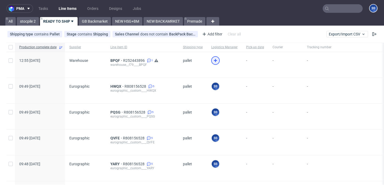
click at [213, 58] on icon at bounding box center [215, 60] width 6 height 6
click at [112, 60] on span "BPQF" at bounding box center [116, 60] width 13 height 4
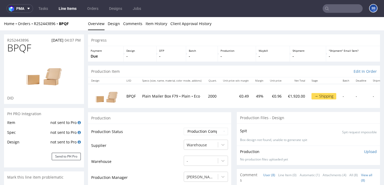
click at [75, 10] on link "Line Items" at bounding box center [67, 8] width 24 height 9
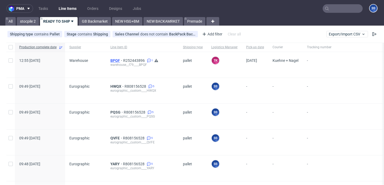
click at [113, 60] on span "BPQF" at bounding box center [116, 60] width 13 height 4
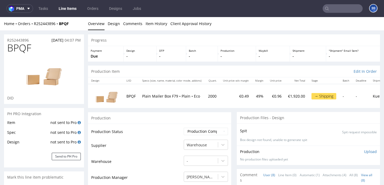
click at [69, 12] on link "Line Items" at bounding box center [67, 8] width 24 height 9
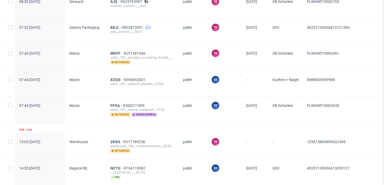
scroll to position [499, 0]
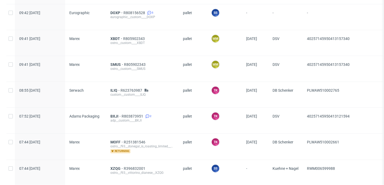
scroll to position [415, 0]
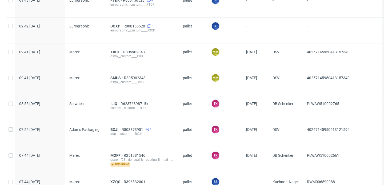
scroll to position [397, 0]
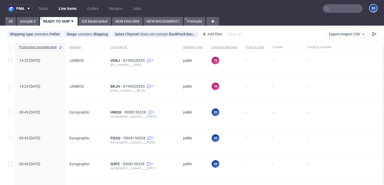
click at [67, 20] on link "READY TO SHIP" at bounding box center [59, 21] width 38 height 9
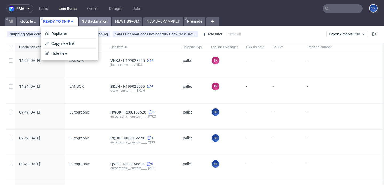
click at [99, 19] on link "GB Backmarket" at bounding box center [95, 21] width 32 height 9
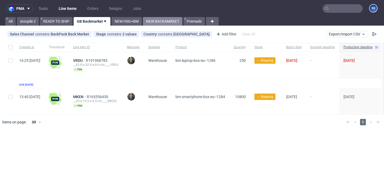
click at [170, 19] on link "NEW BACKAMRKET" at bounding box center [162, 21] width 39 height 9
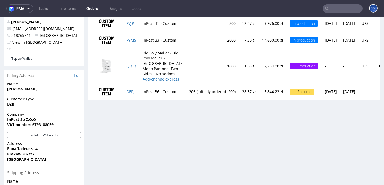
scroll to position [292, 0]
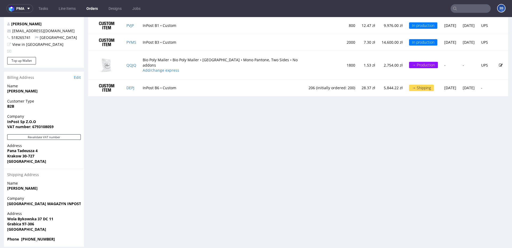
scroll to position [1, 0]
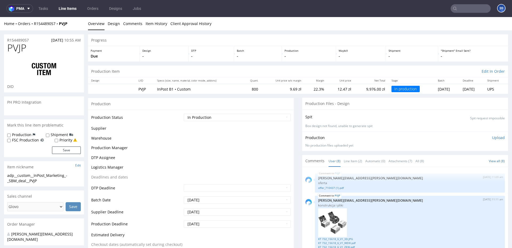
scroll to position [201, 0]
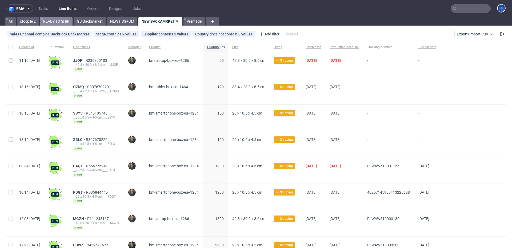
click at [66, 20] on link "READY TO SHIP" at bounding box center [56, 21] width 33 height 9
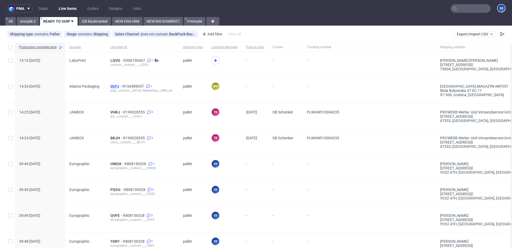
click at [115, 85] on span "DEPJ" at bounding box center [116, 86] width 12 height 4
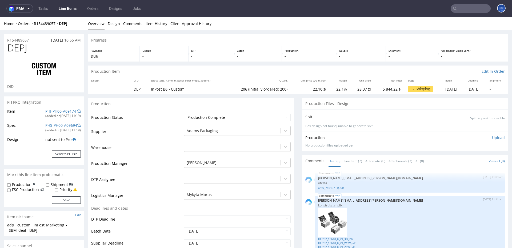
scroll to position [201, 0]
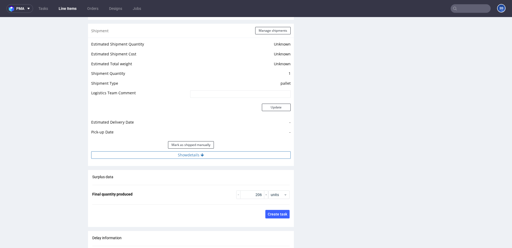
click at [178, 155] on button "Show details" at bounding box center [190, 154] width 199 height 7
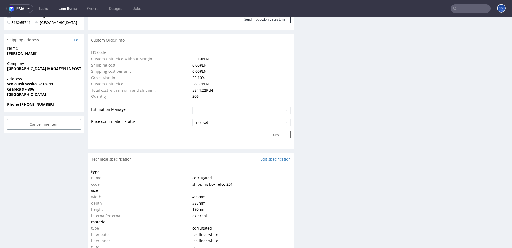
scroll to position [340, 0]
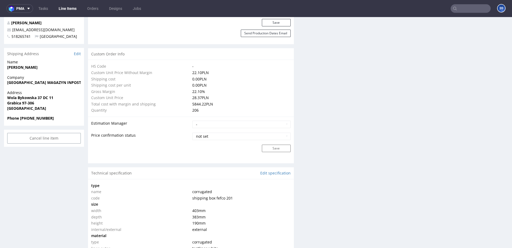
click at [70, 7] on link "Line Items" at bounding box center [67, 8] width 24 height 9
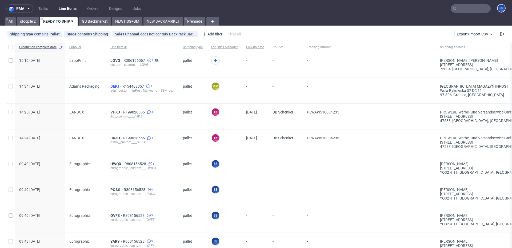
click at [115, 86] on span "DEPJ" at bounding box center [116, 86] width 12 height 4
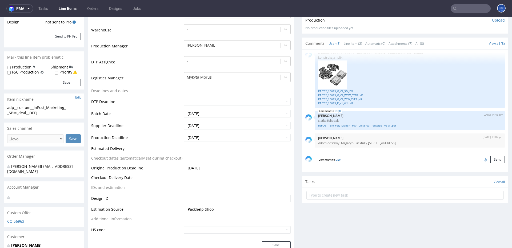
scroll to position [113, 0]
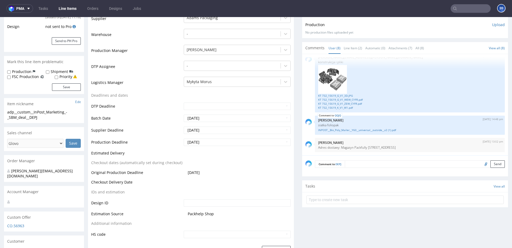
click at [65, 11] on link "Line Items" at bounding box center [67, 8] width 24 height 9
click at [67, 10] on link "Line Items" at bounding box center [67, 8] width 24 height 9
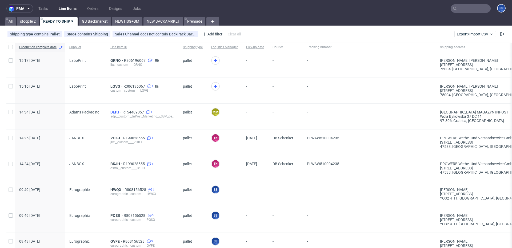
click at [112, 112] on span "DEPJ" at bounding box center [116, 112] width 12 height 4
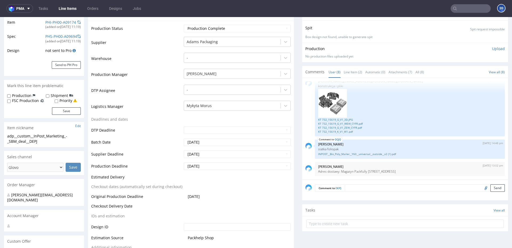
scroll to position [79, 0]
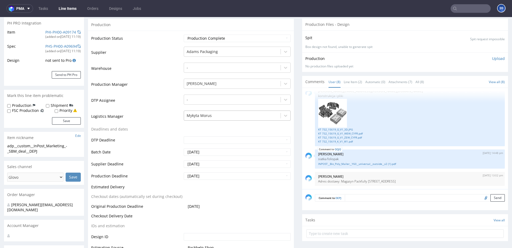
click at [213, 118] on div at bounding box center [231, 115] width 91 height 6
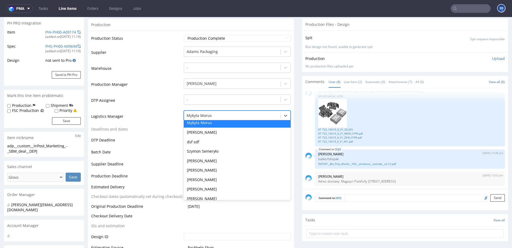
scroll to position [89, 0]
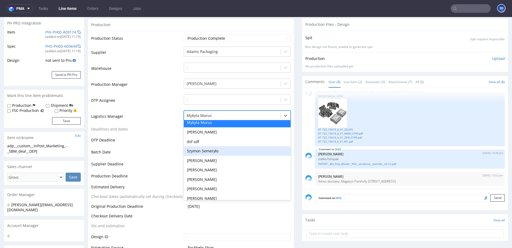
click at [209, 151] on div "Szymon Semeryło" at bounding box center [237, 151] width 107 height 10
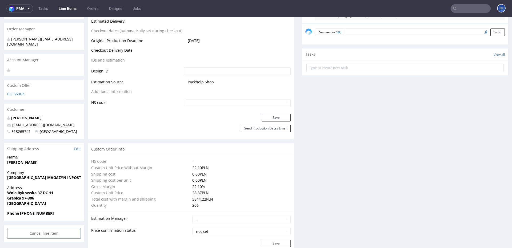
scroll to position [245, 0]
click at [269, 116] on button "Save" at bounding box center [276, 116] width 29 height 7
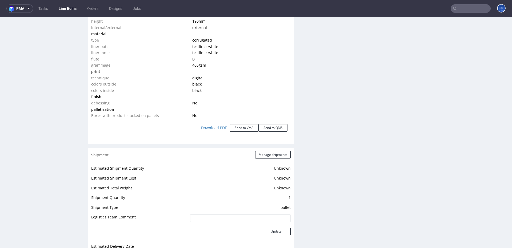
scroll to position [563, 0]
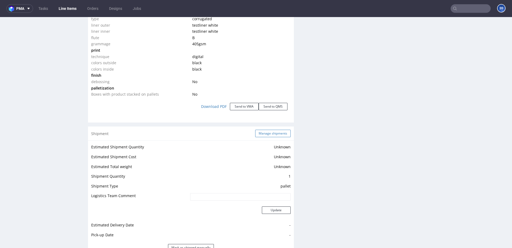
click at [274, 134] on button "Manage shipments" at bounding box center [272, 133] width 35 height 7
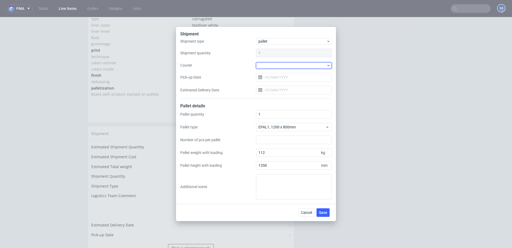
click at [264, 64] on div at bounding box center [294, 65] width 76 height 6
click at [273, 97] on div "Other" at bounding box center [293, 99] width 71 height 10
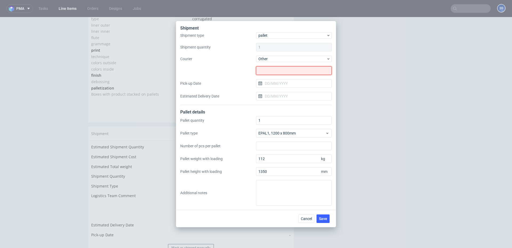
click at [272, 70] on input "text" at bounding box center [294, 70] width 76 height 9
paste input "Euro-kris Szymczyk Krzysztof"
type input "Euro-kris Szymczyk Krzysztof"
click at [233, 68] on div "Shipment type pallet Shipment quantity 1 Courier Other Euro-kris Szymczyk Krzys…" at bounding box center [255, 68] width 151 height 73
click at [275, 82] on input "Pick-up Date" at bounding box center [294, 83] width 76 height 9
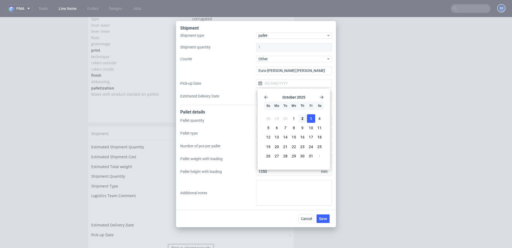
click at [309, 120] on button "3" at bounding box center [311, 118] width 8 height 9
type input "[DATE]"
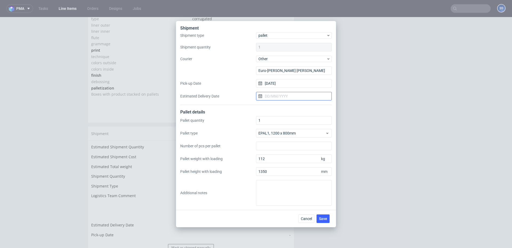
click at [279, 95] on input "Estimated Delivery Date" at bounding box center [294, 96] width 76 height 9
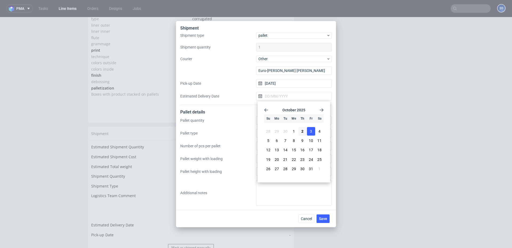
click at [312, 130] on button "3" at bounding box center [311, 131] width 8 height 9
type input "[DATE]"
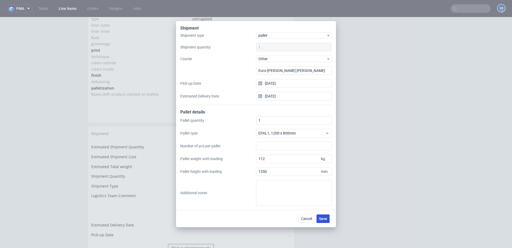
click at [326, 220] on span "Save" at bounding box center [323, 219] width 8 height 4
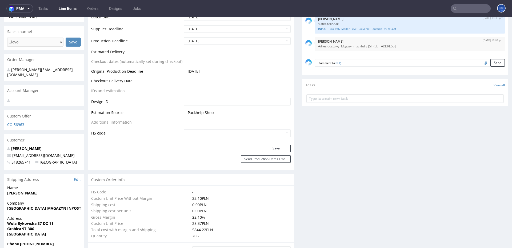
scroll to position [215, 0]
click at [362, 63] on textarea at bounding box center [424, 61] width 160 height 7
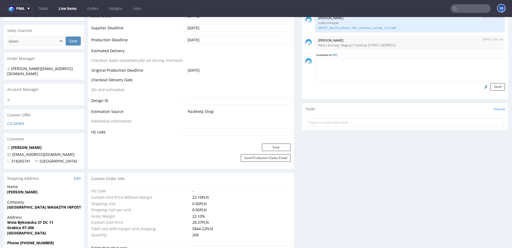
type textarea "7"
type textarea "o"
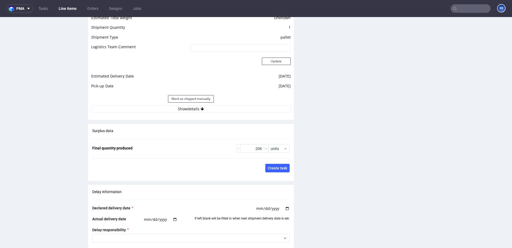
scroll to position [712, 0]
click at [221, 107] on button "Show details" at bounding box center [190, 108] width 199 height 7
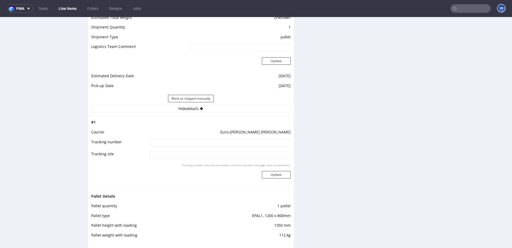
click at [165, 142] on input at bounding box center [219, 142] width 141 height 7
paste input "[PERSON_NAME]"
paste input "517451303"
type input "[PERSON_NAME] + 517451303"
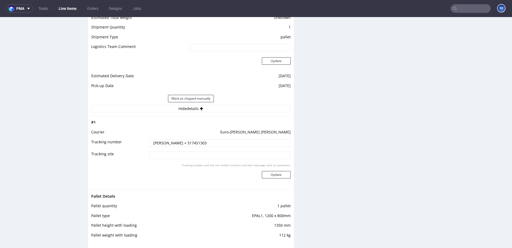
click at [266, 184] on td "Tracking number and site are visible in emails and text messages sent to custom…" at bounding box center [219, 175] width 142 height 24
click at [270, 176] on button "Update" at bounding box center [276, 174] width 29 height 7
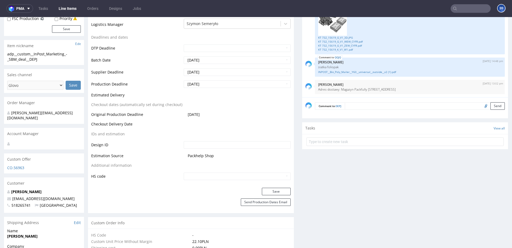
scroll to position [144, 0]
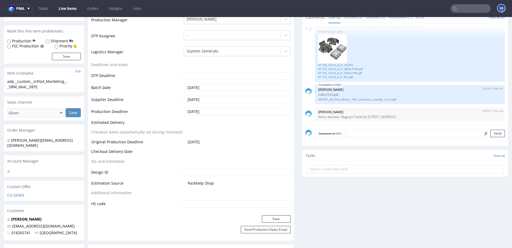
click at [68, 9] on link "Line Items" at bounding box center [67, 8] width 24 height 9
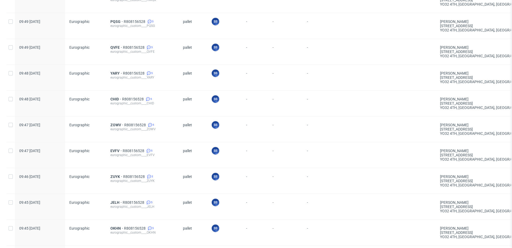
scroll to position [176, 0]
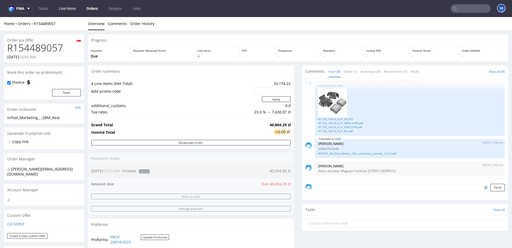
click at [73, 6] on link "Line Items" at bounding box center [66, 8] width 23 height 9
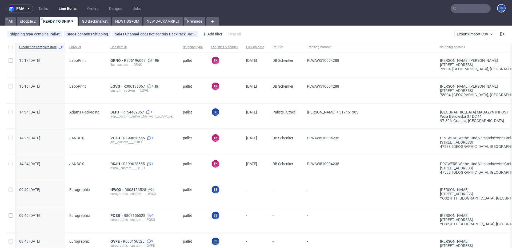
scroll to position [0, 1]
